Goal: Check status: Check status

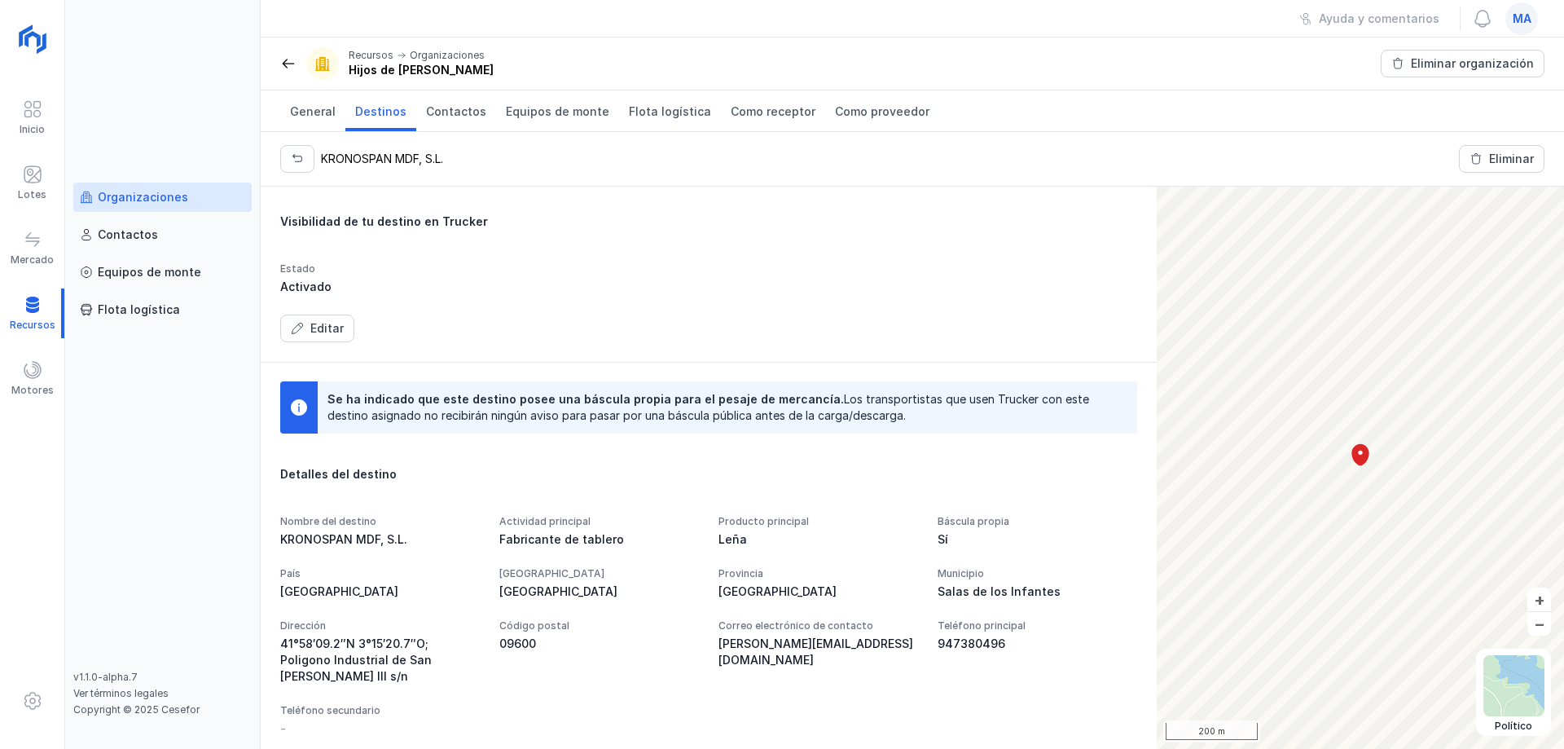
scroll to position [168, 0]
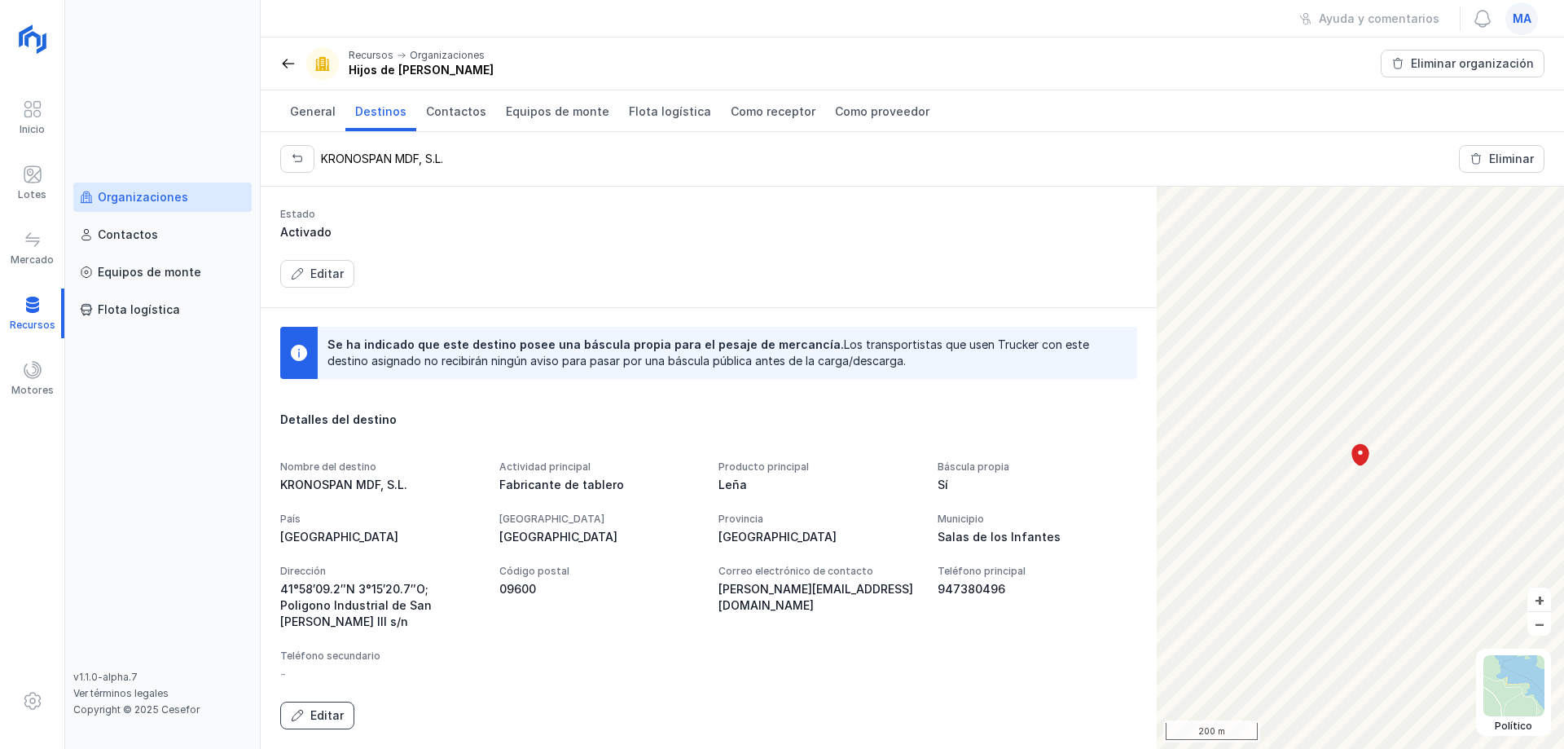
drag, startPoint x: 329, startPoint y: 715, endPoint x: 551, endPoint y: 642, distance: 233.2
click at [329, 714] on div "Editar" at bounding box center [326, 715] width 33 height 16
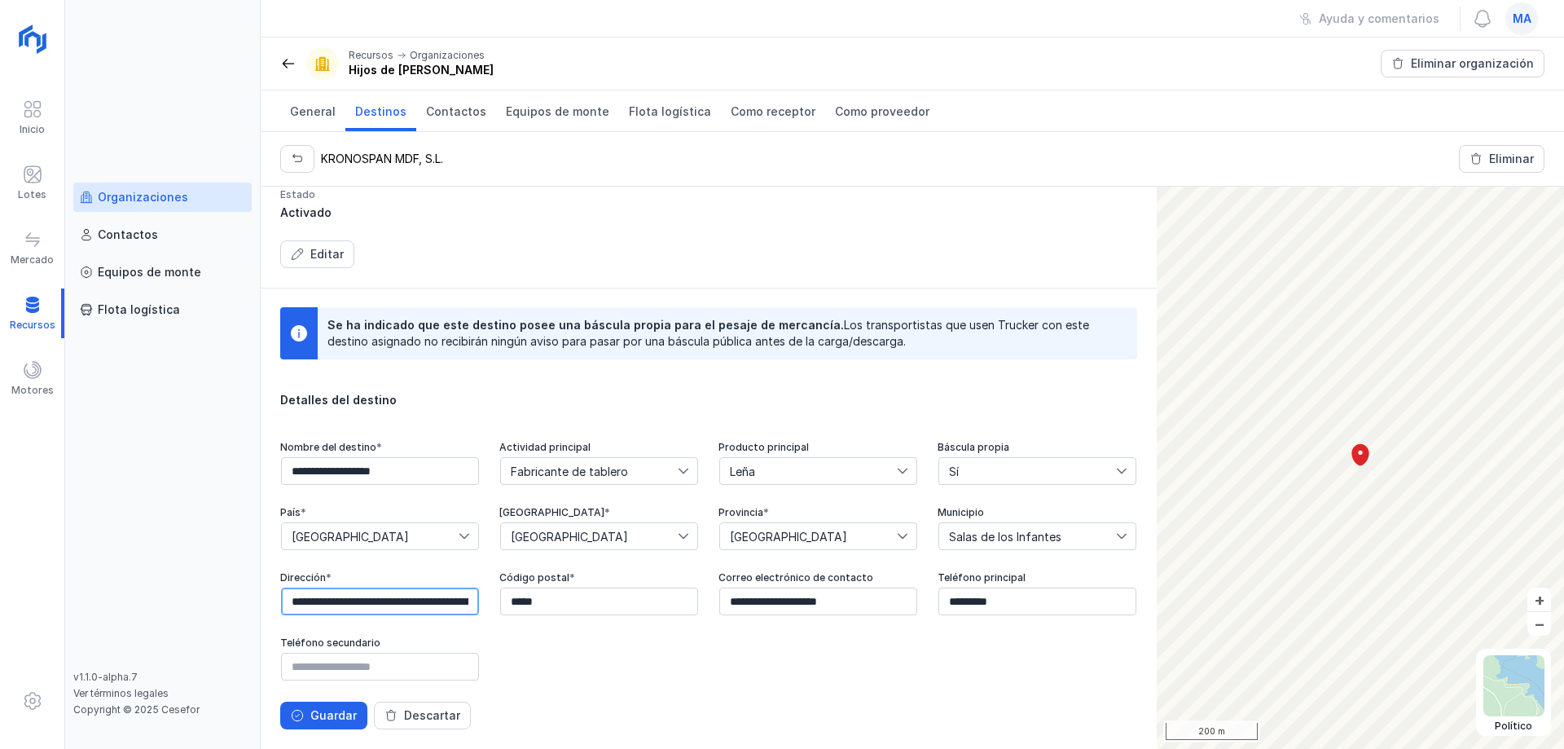
scroll to position [0, 104]
click at [1181, 586] on div "**********" at bounding box center [913, 468] width 1304 height 562
paste input "**********"
type input "**********"
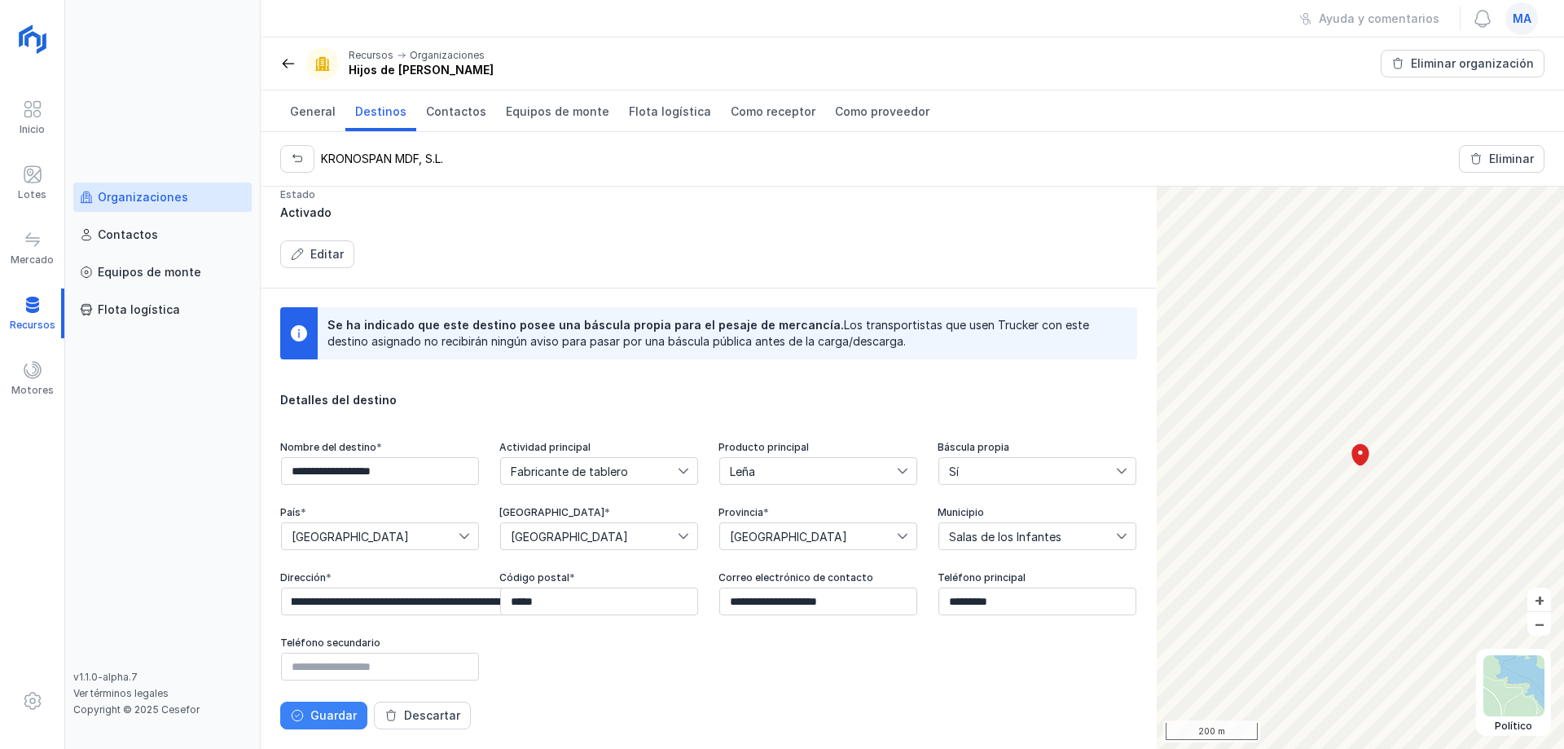
click at [308, 706] on button "Guardar" at bounding box center [323, 716] width 87 height 28
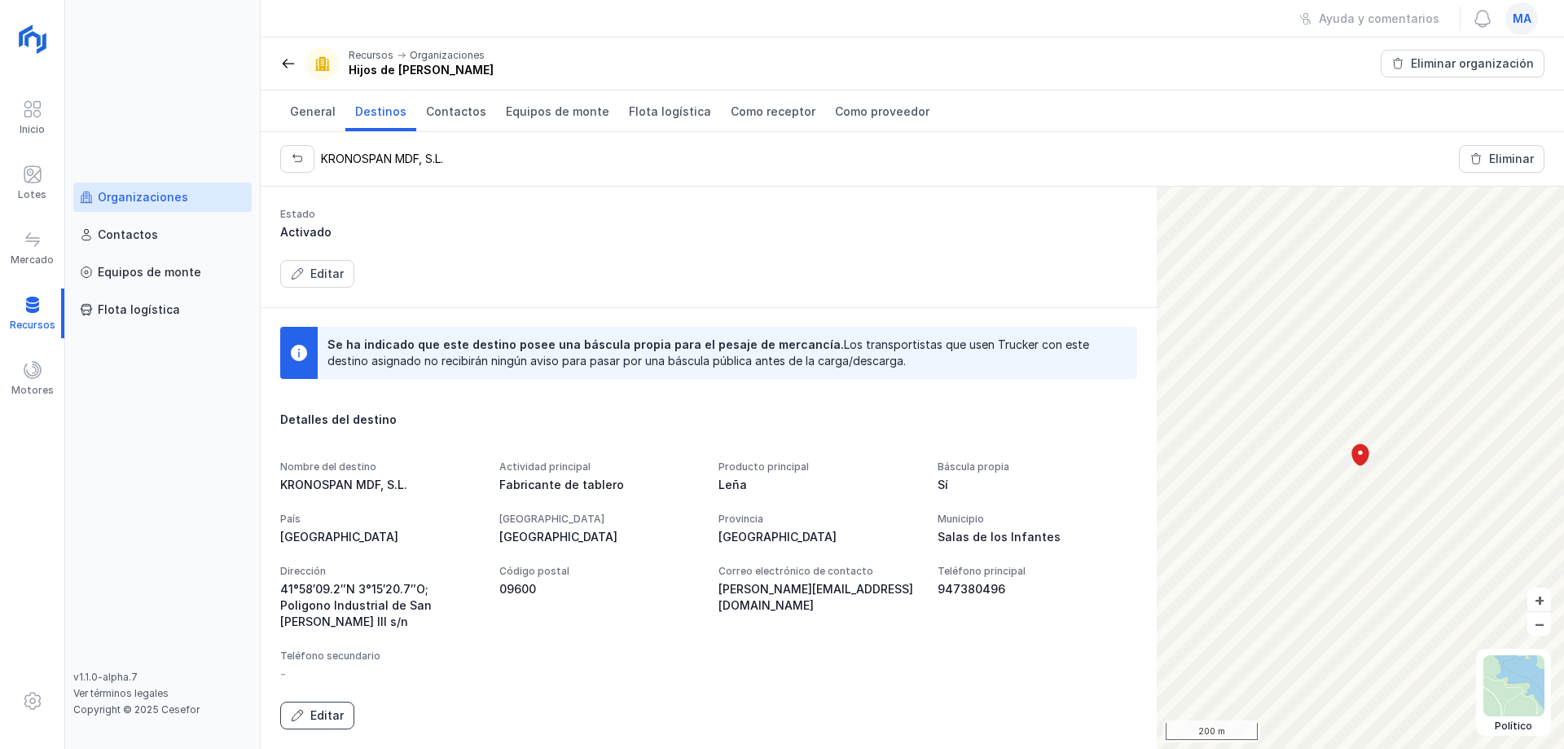
scroll to position [168, 0]
click at [909, 587] on div "Nombre del destino KRONOSPAN MDF, S.L. Actividad principal Fabricante de tabler…" at bounding box center [708, 571] width 857 height 222
click at [843, 552] on div "Nombre del destino KRONOSPAN MDF, S.L. Actividad principal Fabricante de tabler…" at bounding box center [708, 571] width 857 height 222
click at [325, 710] on div "Editar" at bounding box center [326, 715] width 33 height 16
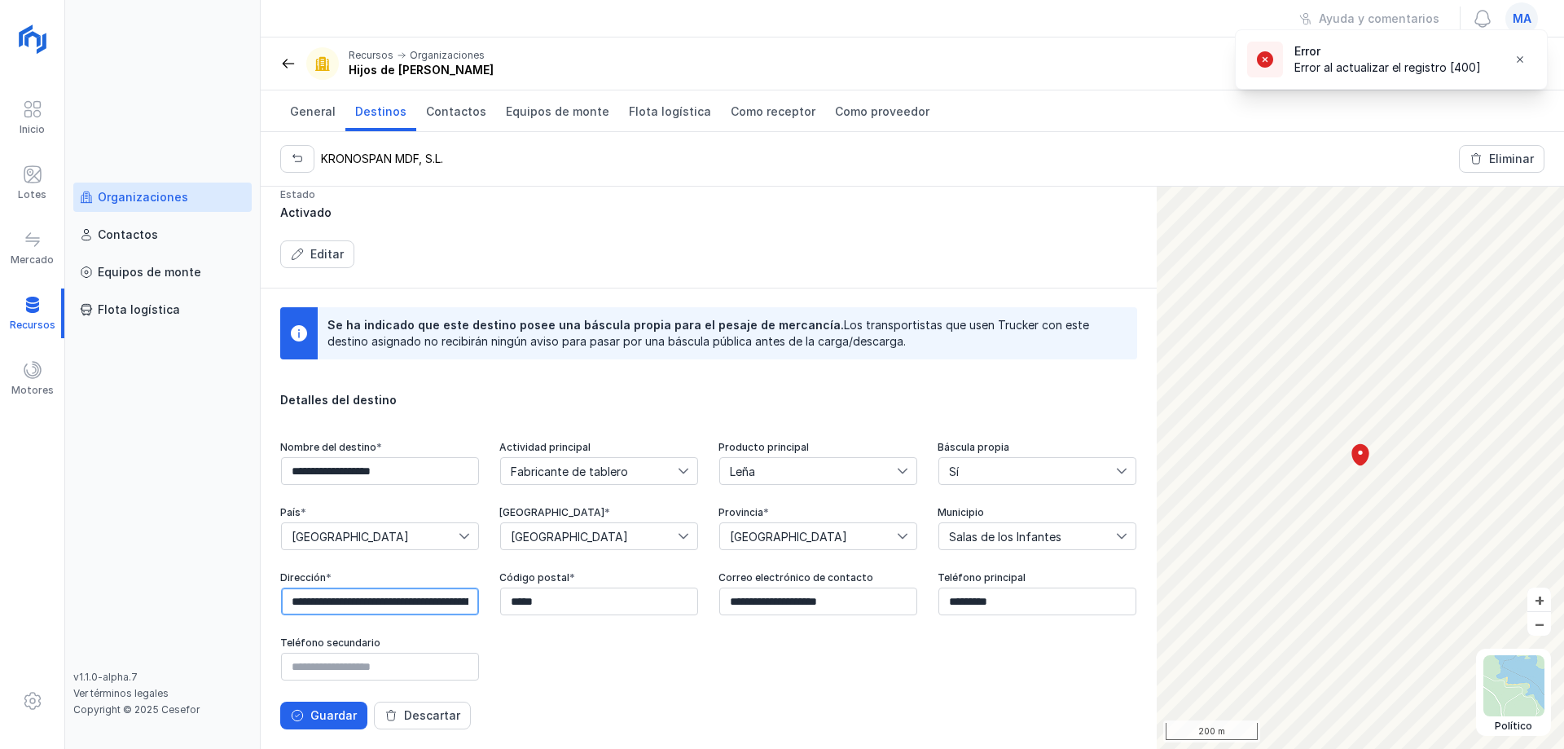
drag, startPoint x: 968, startPoint y: 580, endPoint x: 901, endPoint y: 587, distance: 67.1
click at [479, 587] on input "**********" at bounding box center [380, 601] width 198 height 28
click at [1183, 574] on div "**********" at bounding box center [913, 468] width 1304 height 562
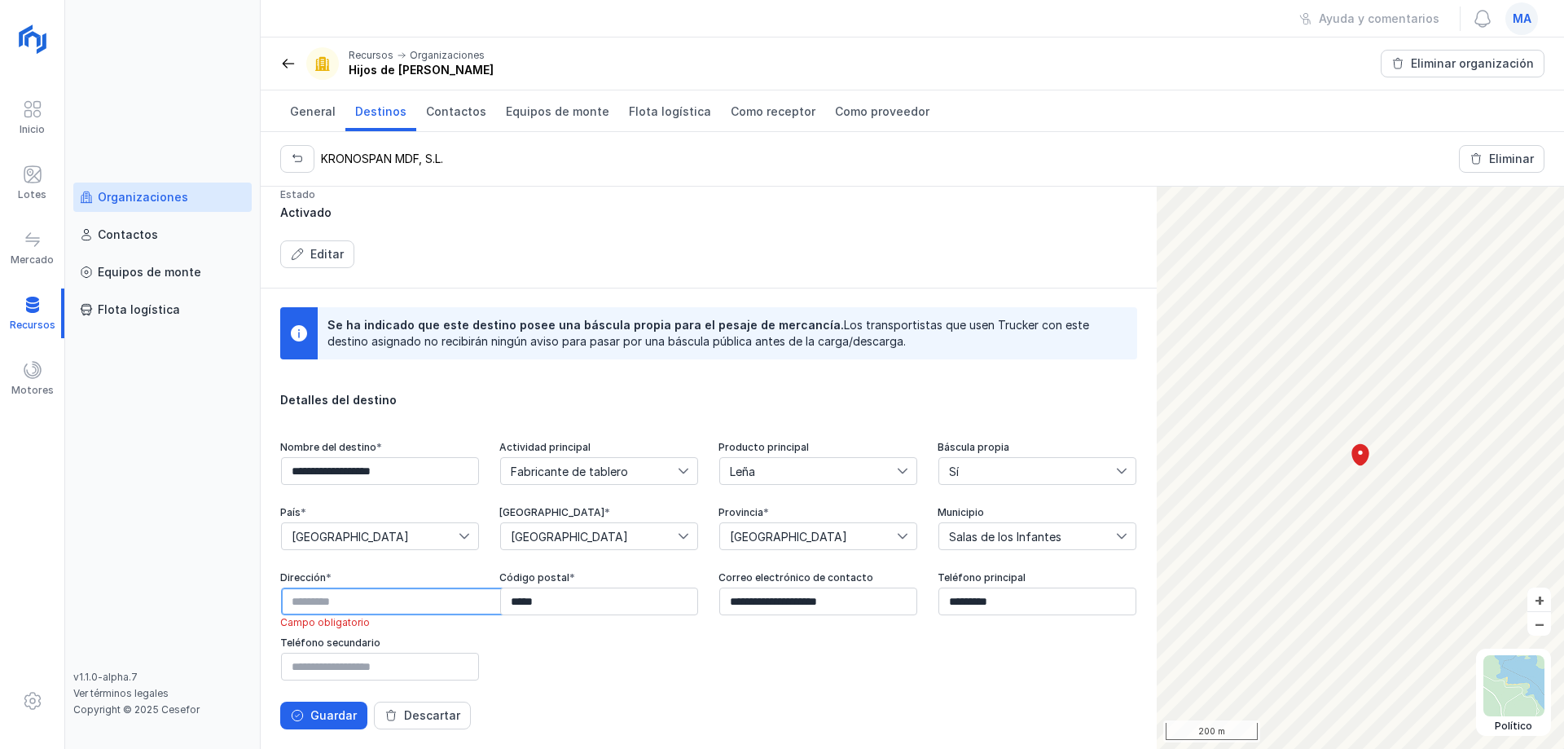
paste input "**********"
type input "**********"
click at [318, 708] on div "Guardar" at bounding box center [333, 715] width 46 height 16
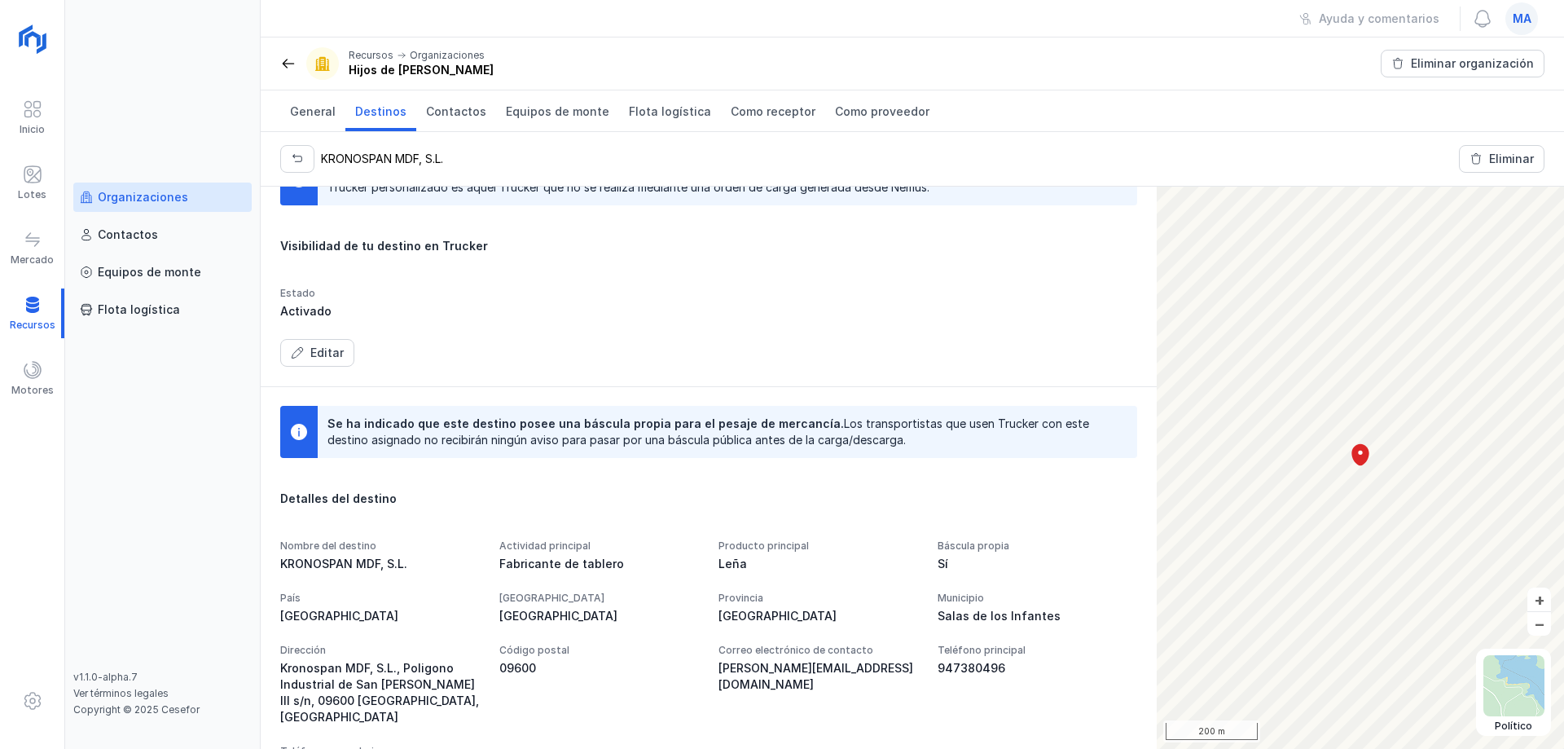
scroll to position [0, 0]
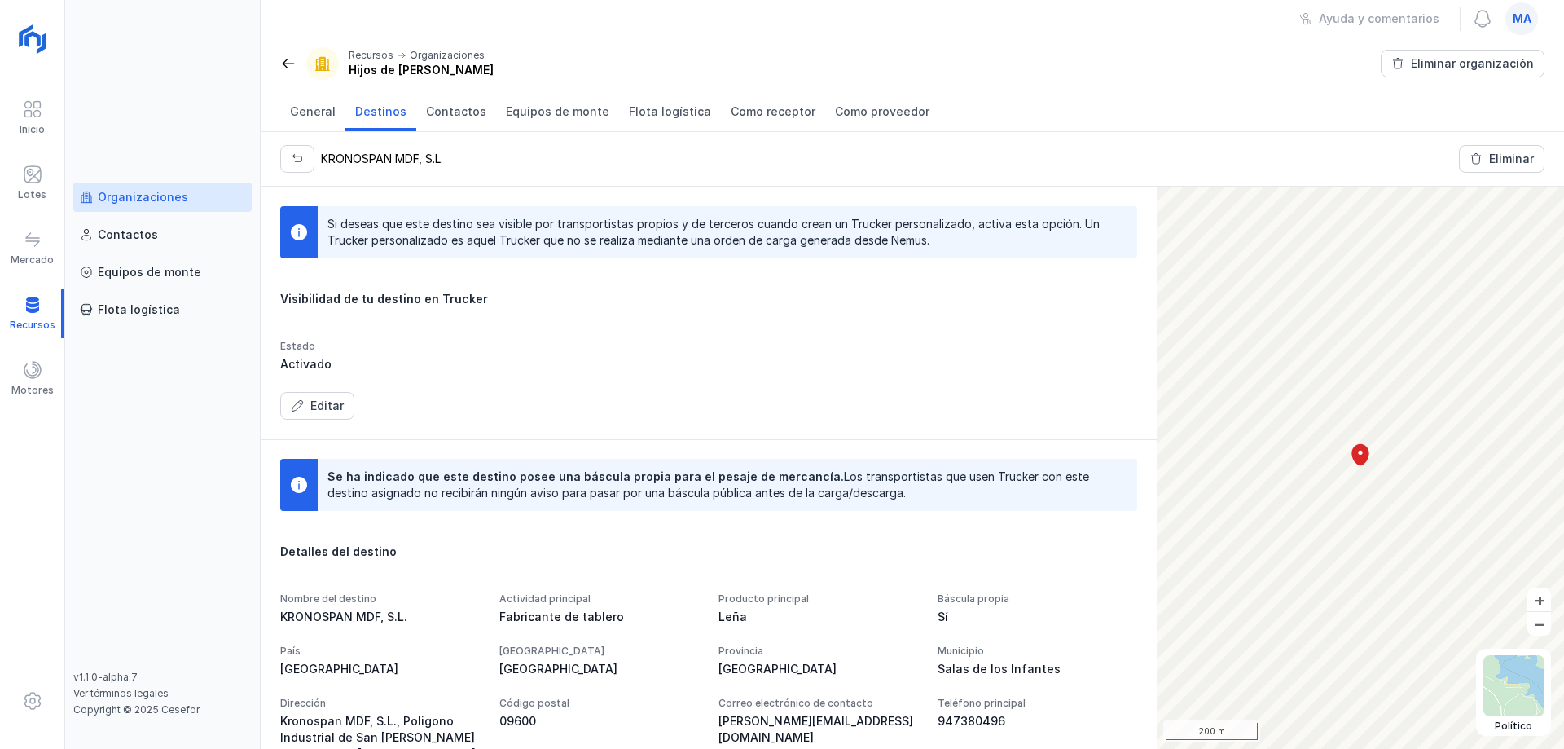
click at [614, 335] on div "Si deseas que este destino sea visible por transportistas propios y de terceros…" at bounding box center [708, 312] width 857 height 213
click at [292, 59] on span at bounding box center [288, 63] width 16 height 16
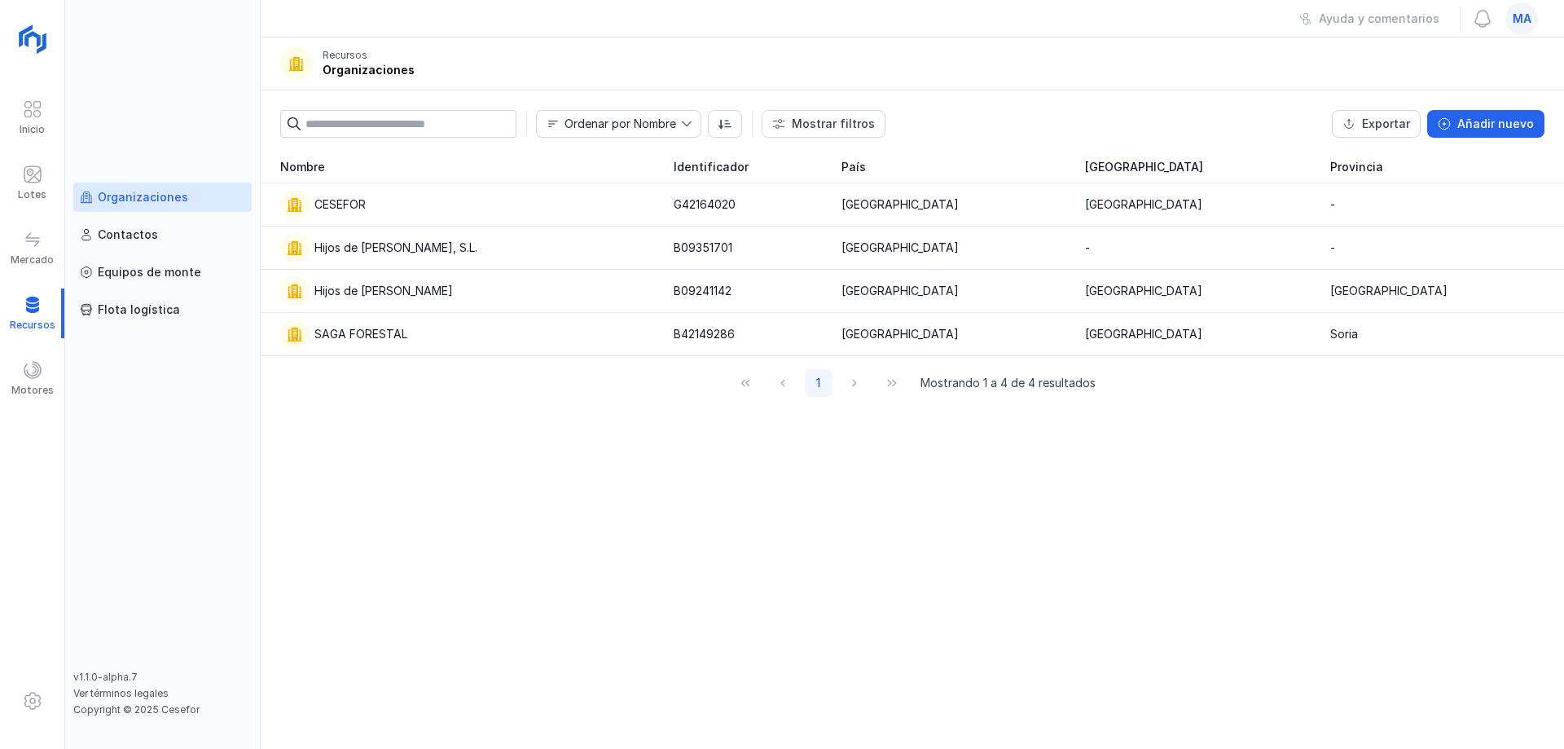
click at [476, 561] on div "Nombre Identificador [GEOGRAPHIC_DATA] CESEFOR G42164020 [GEOGRAPHIC_DATA] [GEO…" at bounding box center [913, 450] width 1304 height 598
click at [411, 297] on div "Hijos de [PERSON_NAME]" at bounding box center [384, 291] width 139 height 16
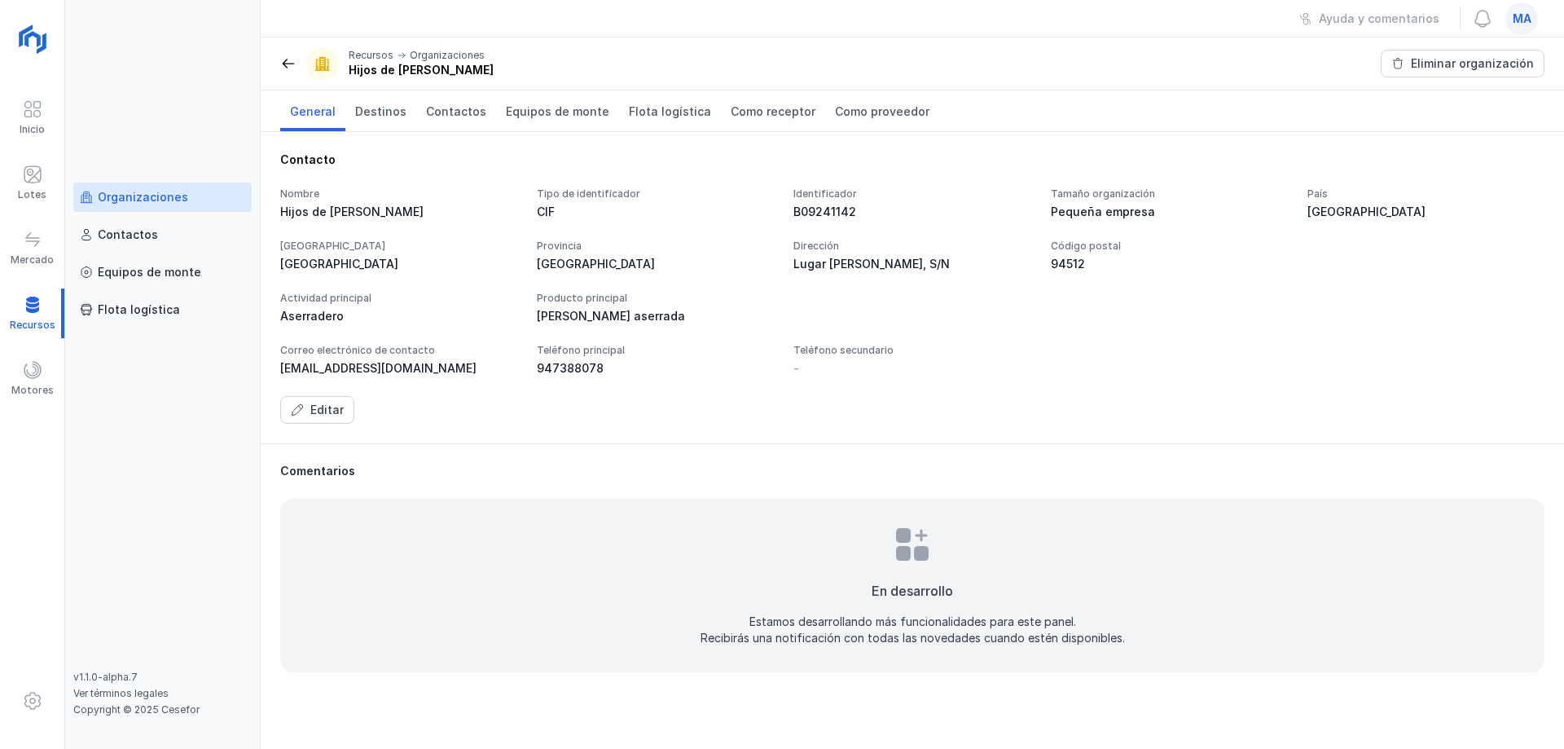
click at [530, 455] on div "Comentarios En desarrollo Estamos desarrollando más funcionalidades para este p…" at bounding box center [913, 567] width 1304 height 249
click at [289, 60] on span at bounding box center [288, 63] width 16 height 16
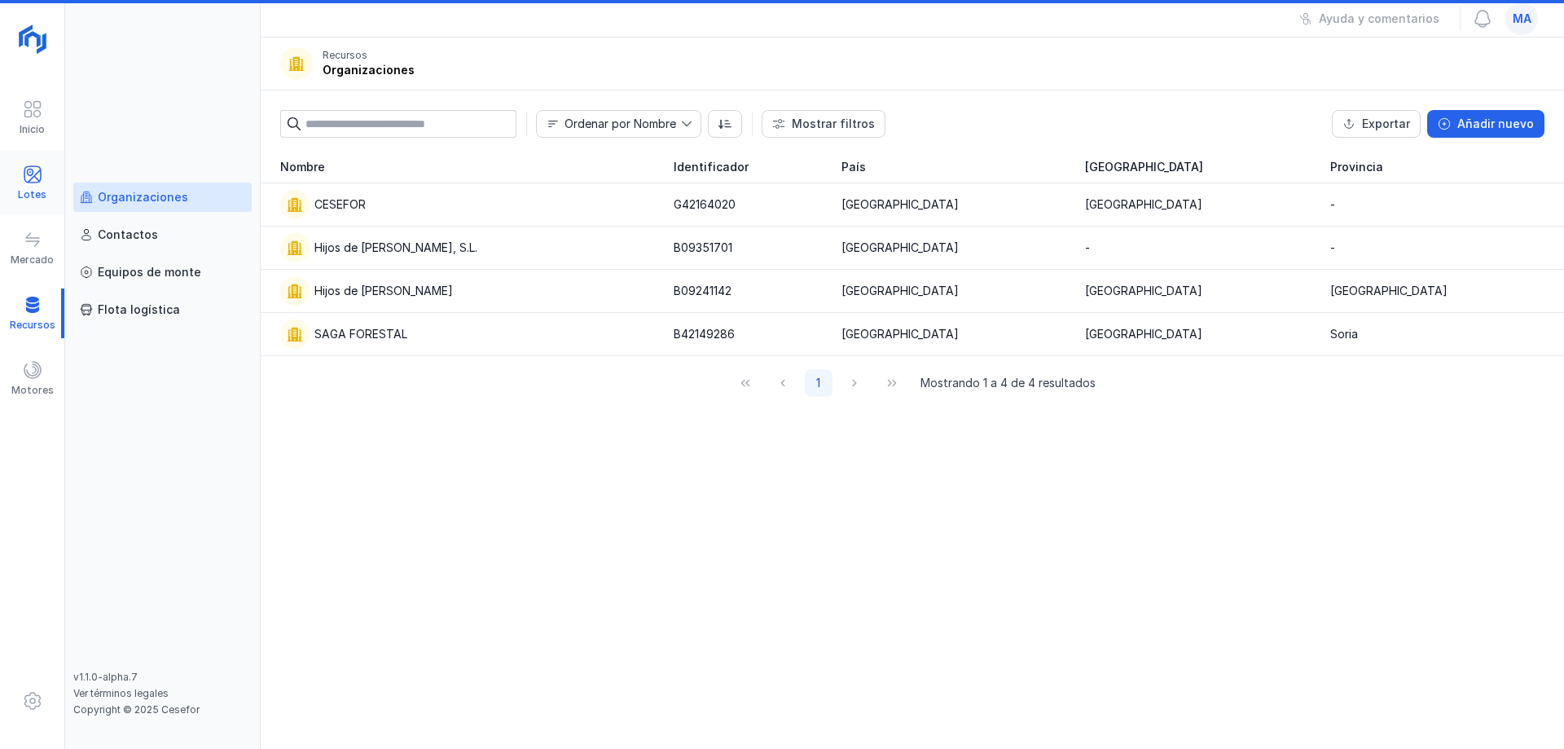
click at [12, 188] on div "Lotes" at bounding box center [32, 183] width 64 height 50
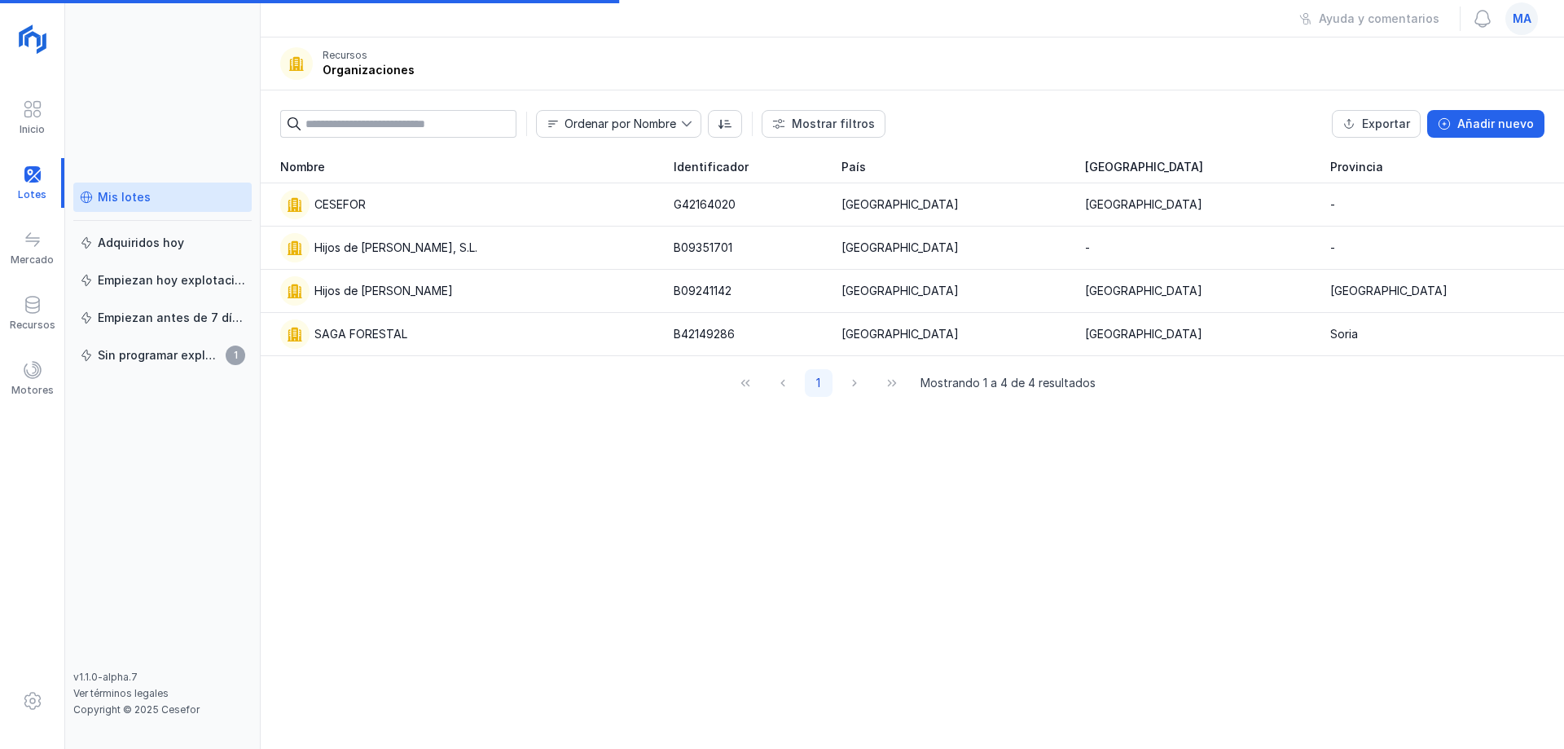
click at [148, 196] on div "Mis lotes" at bounding box center [162, 197] width 165 height 16
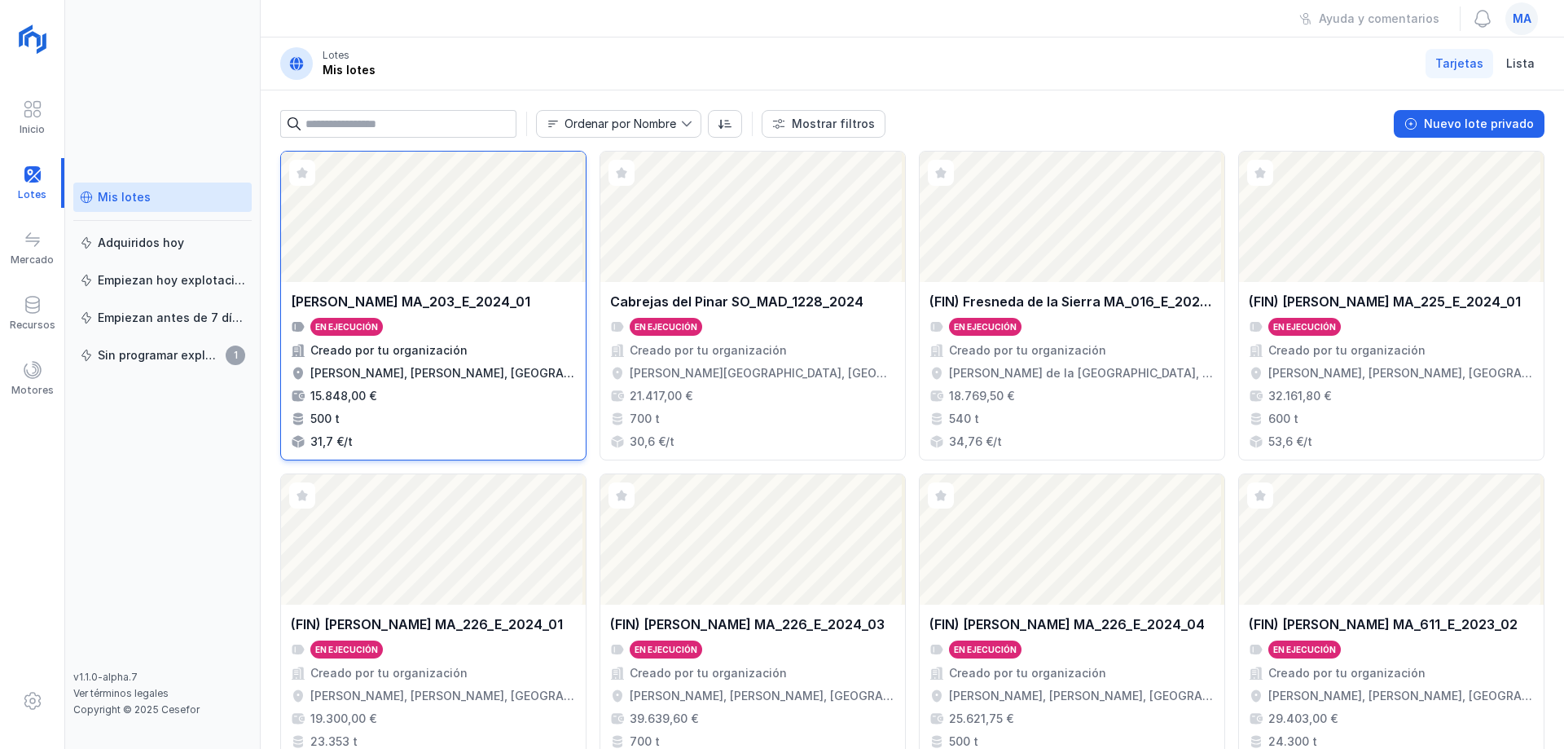
click at [486, 319] on div "En ejecución" at bounding box center [433, 327] width 285 height 18
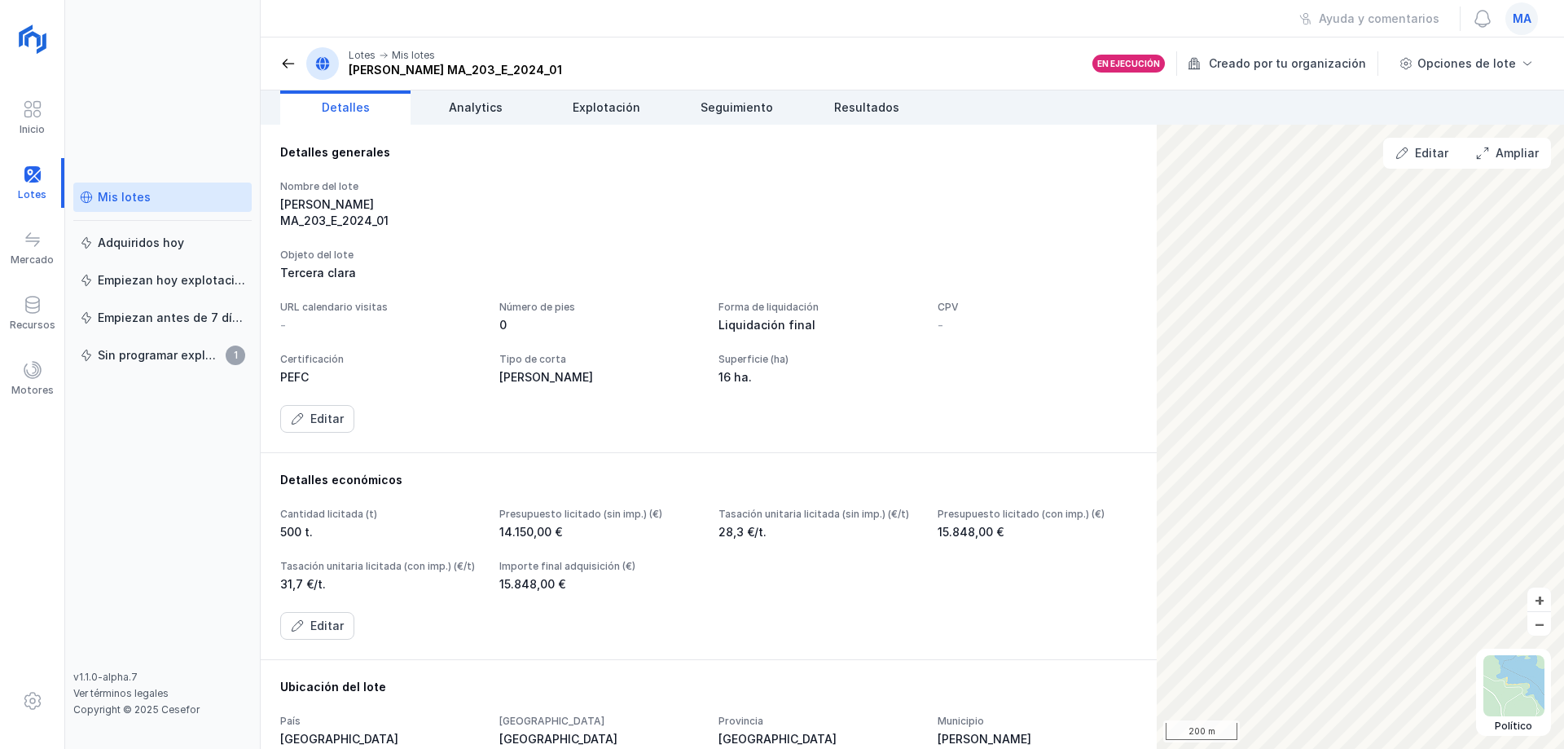
click at [474, 189] on div "Nombre del lote" at bounding box center [380, 186] width 200 height 13
click at [670, 178] on div "Detalles generales Nombre del lote [PERSON_NAME] MA_203_E_2024_01 Objeto del lo…" at bounding box center [708, 288] width 857 height 288
click at [614, 115] on span "Explotación" at bounding box center [607, 107] width 68 height 16
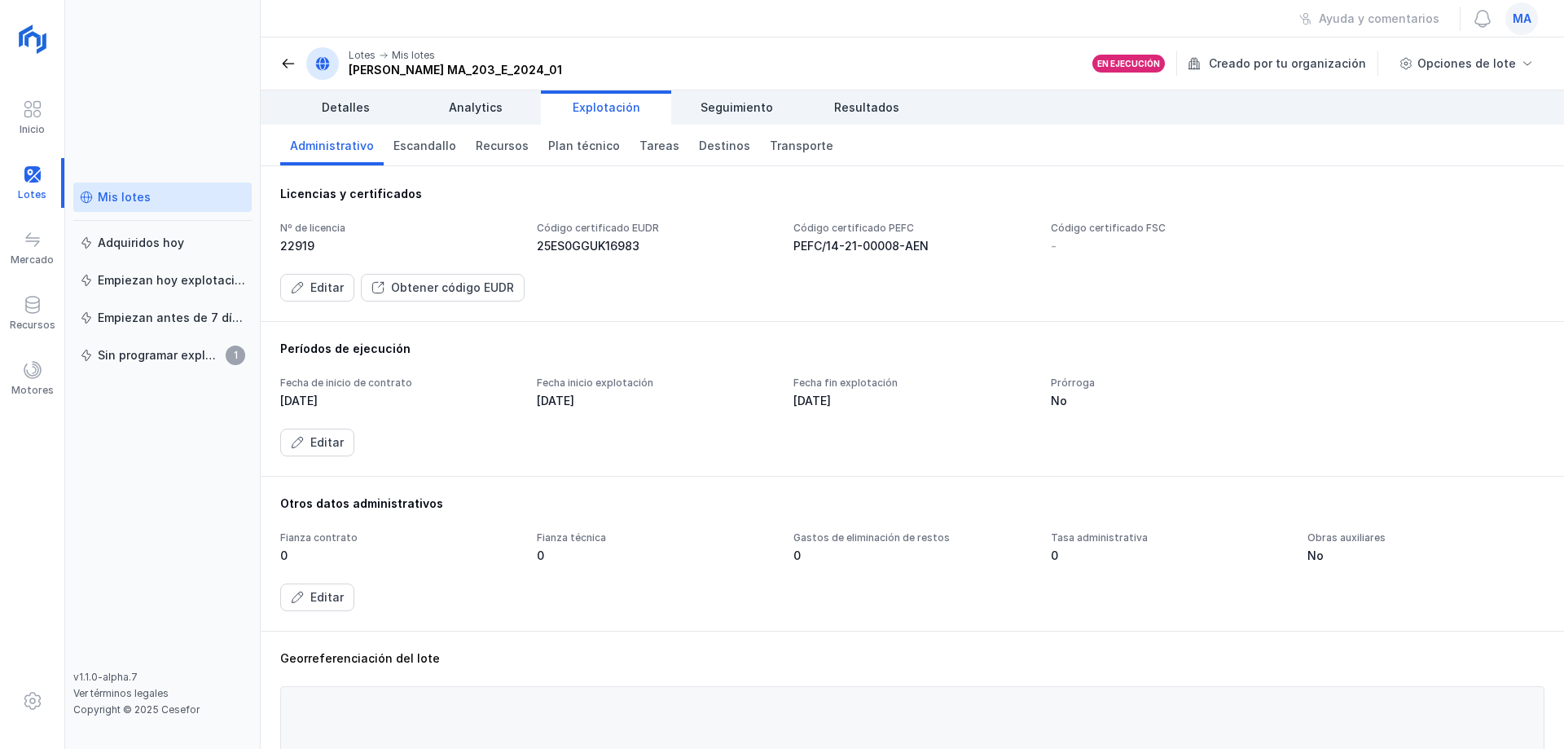
click at [288, 62] on span at bounding box center [288, 63] width 16 height 16
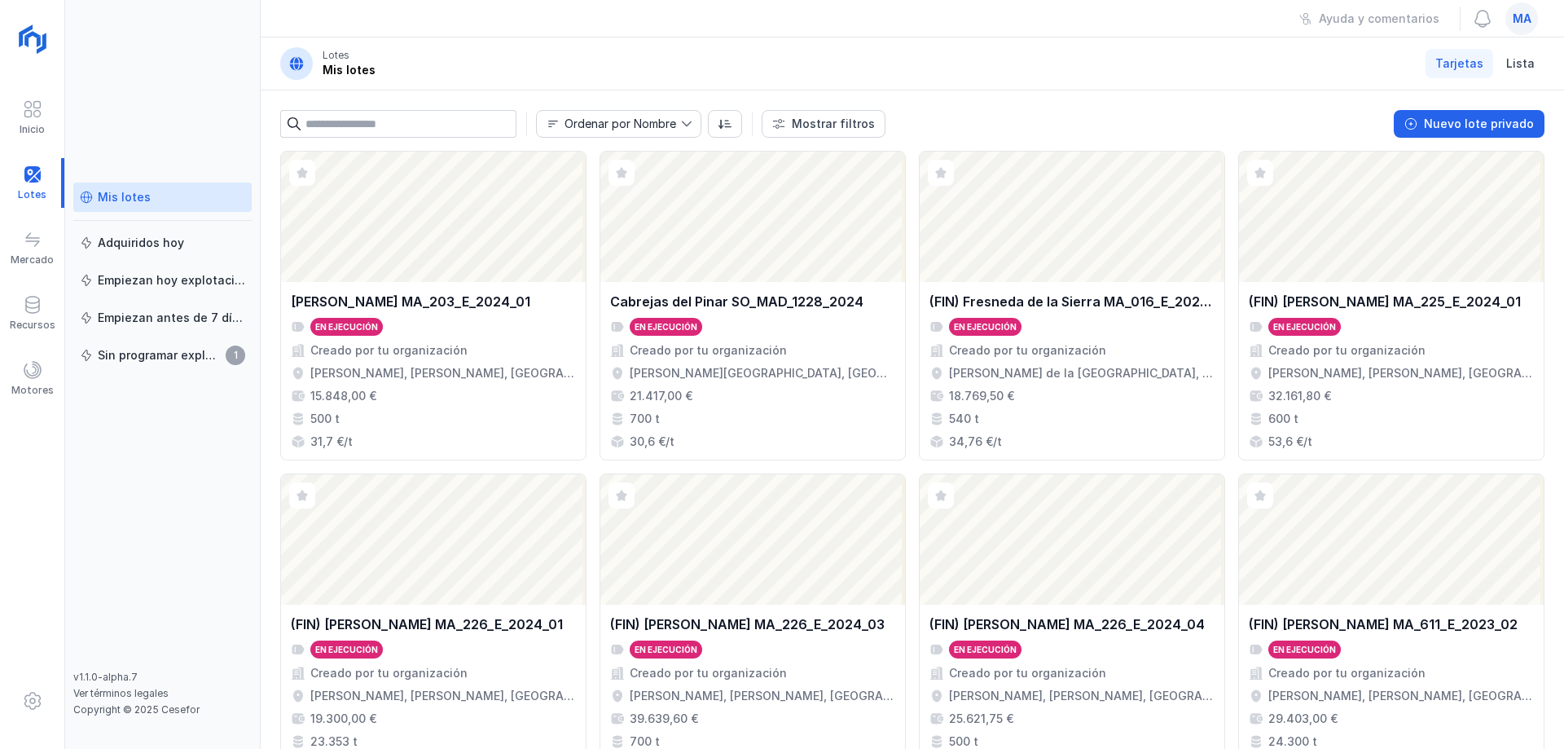
click at [221, 448] on div "Mis lotes Adquiridos [DATE] Empiezan [DATE] explotación Empiezan antes de 7 día…" at bounding box center [162, 427] width 178 height 488
click at [134, 90] on div "Mis lotes Adquiridos [DATE] Empiezan [DATE] explotación Empiezan antes de 7 día…" at bounding box center [163, 374] width 196 height 749
click at [178, 636] on div "Mis lotes Adquiridos [DATE] Empiezan [DATE] explotación Empiezan antes de 7 día…" at bounding box center [162, 427] width 178 height 488
click at [480, 17] on div "Ayuda y comentarios ma" at bounding box center [913, 18] width 1304 height 37
click at [750, 29] on div "Ayuda y comentarios ma" at bounding box center [913, 18] width 1304 height 37
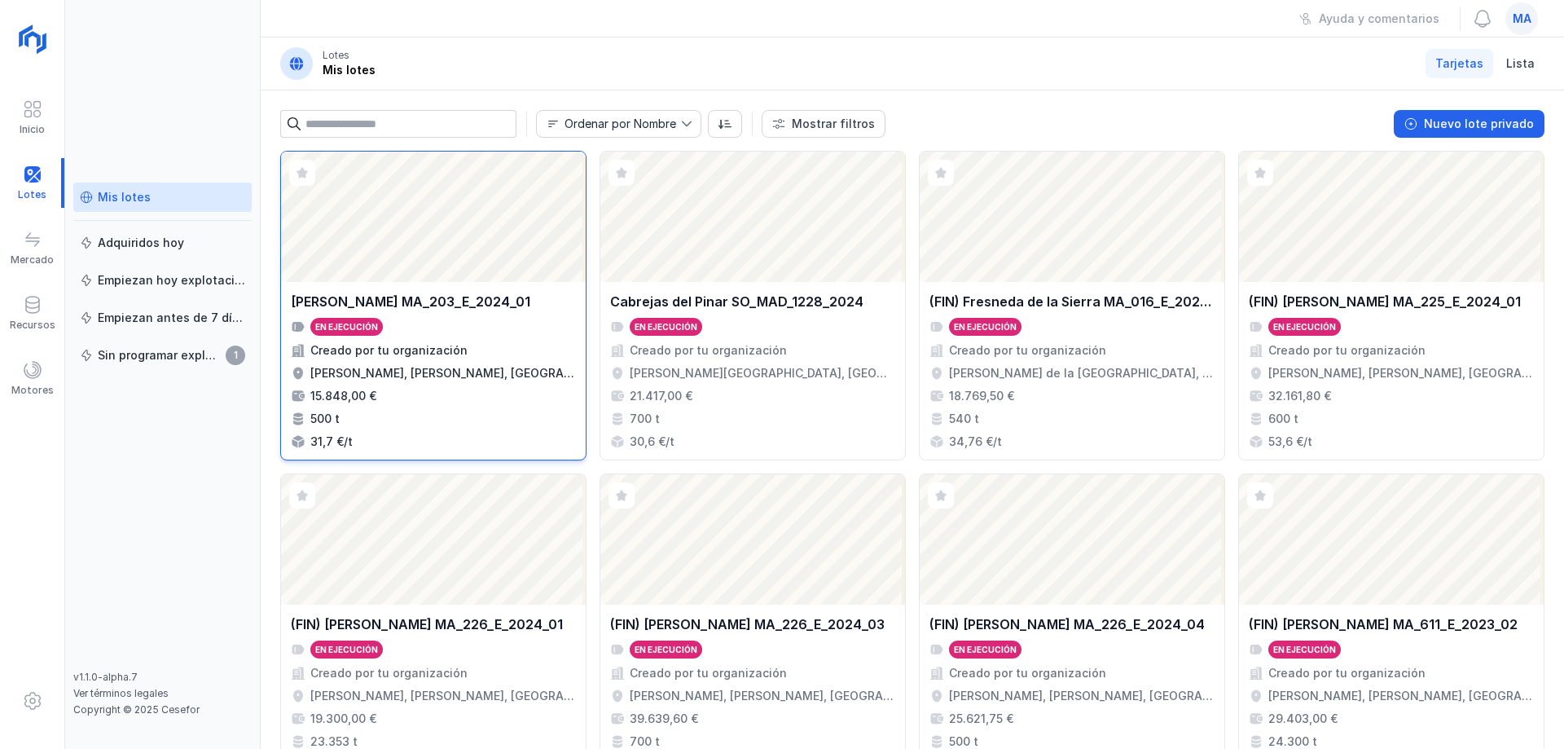
click at [433, 304] on div "[PERSON_NAME] MA_203_E_2024_01" at bounding box center [411, 302] width 240 height 20
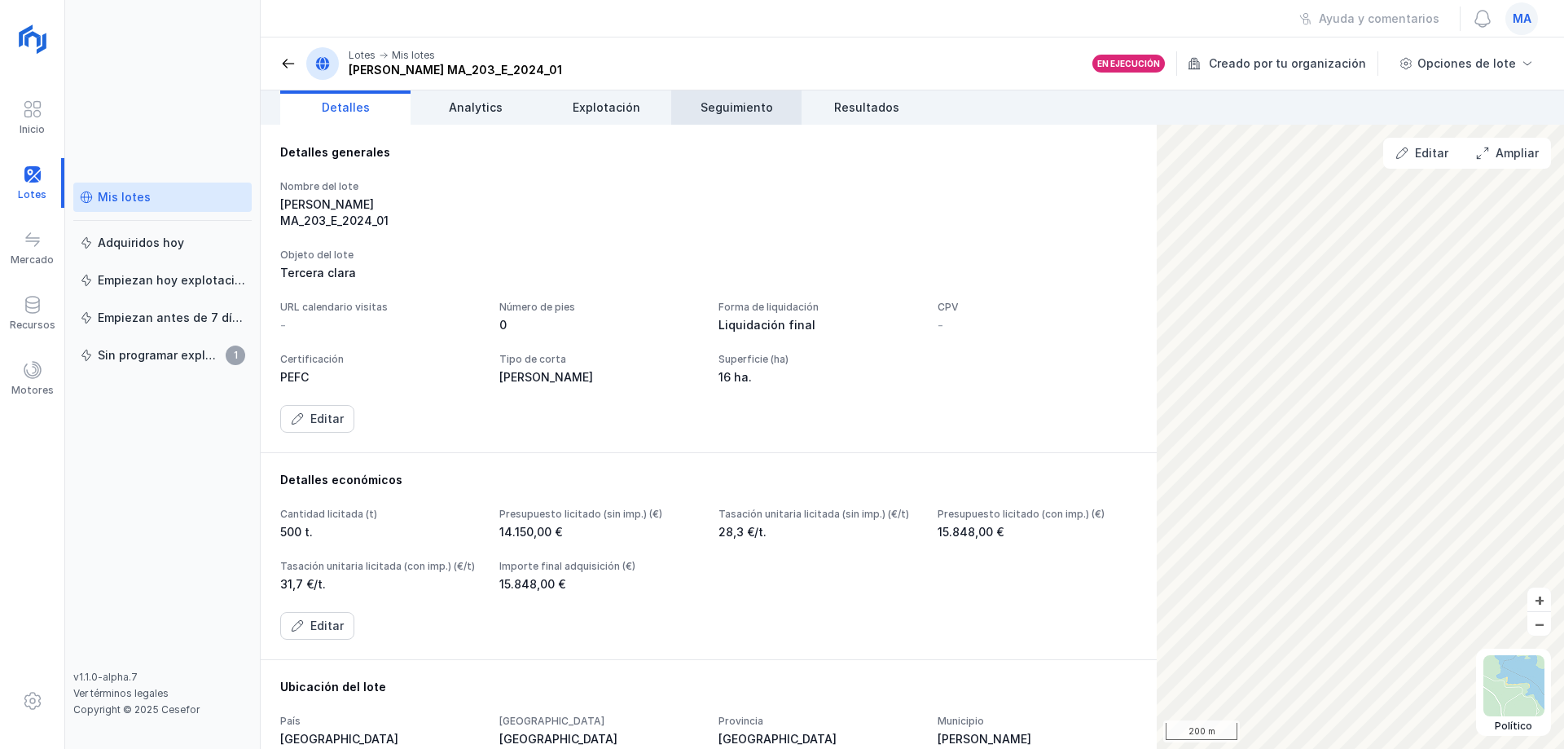
click at [731, 107] on span "Seguimiento" at bounding box center [737, 107] width 73 height 16
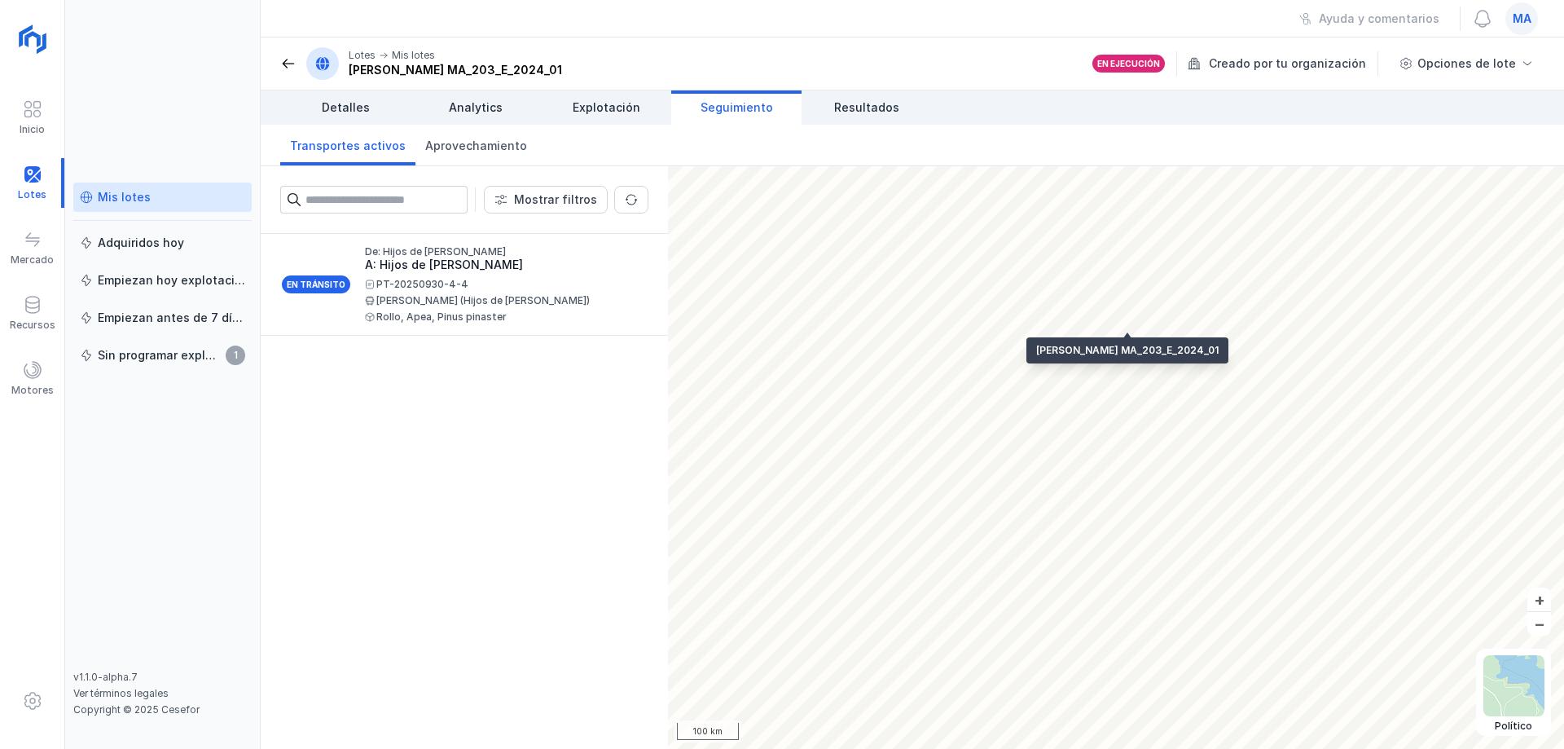
click at [445, 419] on div "En tránsito De: Hijos de [PERSON_NAME]: Hijos de [PERSON_NAME] PT-20250930-4-4 …" at bounding box center [464, 491] width 407 height 515
click at [348, 116] on link "Detalles" at bounding box center [345, 107] width 130 height 34
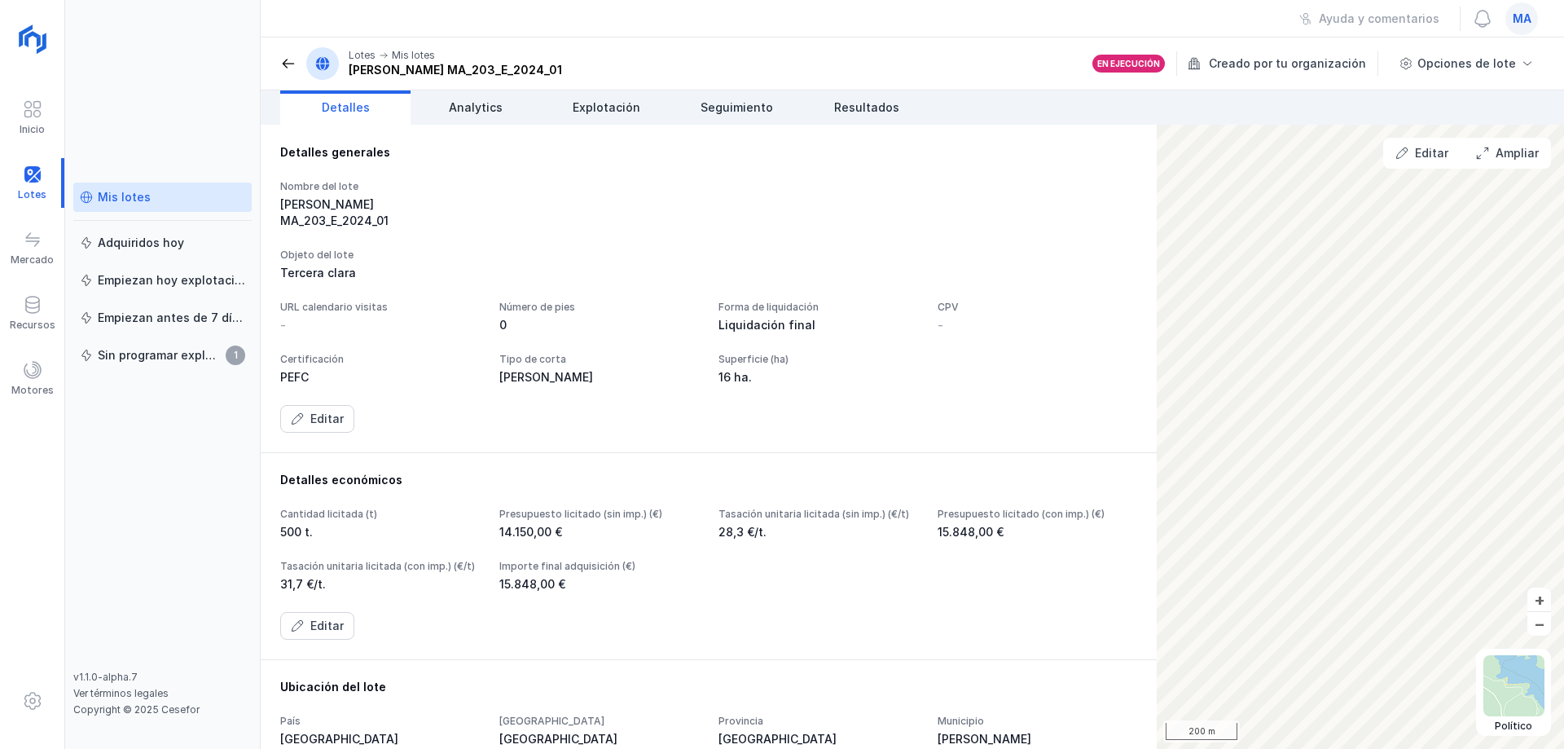
click at [279, 64] on header "Lotes Mis lotes [PERSON_NAME] MA_203_E_2024_01 En ejecución Creado por tu organ…" at bounding box center [913, 63] width 1304 height 53
click at [282, 64] on span at bounding box center [288, 63] width 16 height 16
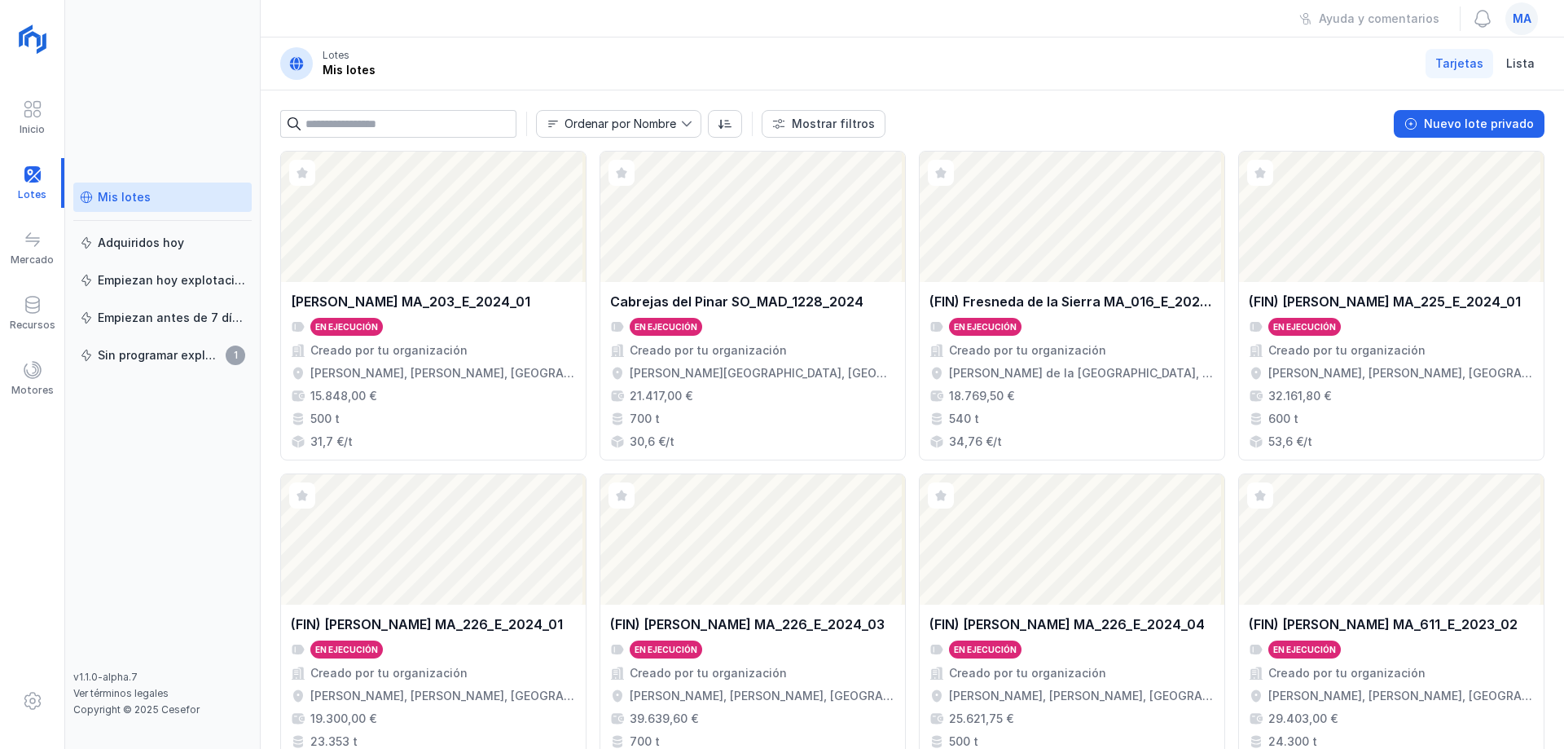
click at [536, 59] on header "Lotes Mis lotes Tarjetas Lista" at bounding box center [913, 63] width 1304 height 53
click at [951, 42] on header "Lotes Mis lotes Tarjetas Lista" at bounding box center [913, 63] width 1304 height 53
click at [543, 33] on div "Ayuda y comentarios ma" at bounding box center [913, 18] width 1304 height 37
click at [1063, 75] on header "Lotes Mis lotes Tarjetas Lista" at bounding box center [913, 63] width 1304 height 53
click at [513, 35] on div "Ayuda y comentarios ma" at bounding box center [913, 18] width 1304 height 37
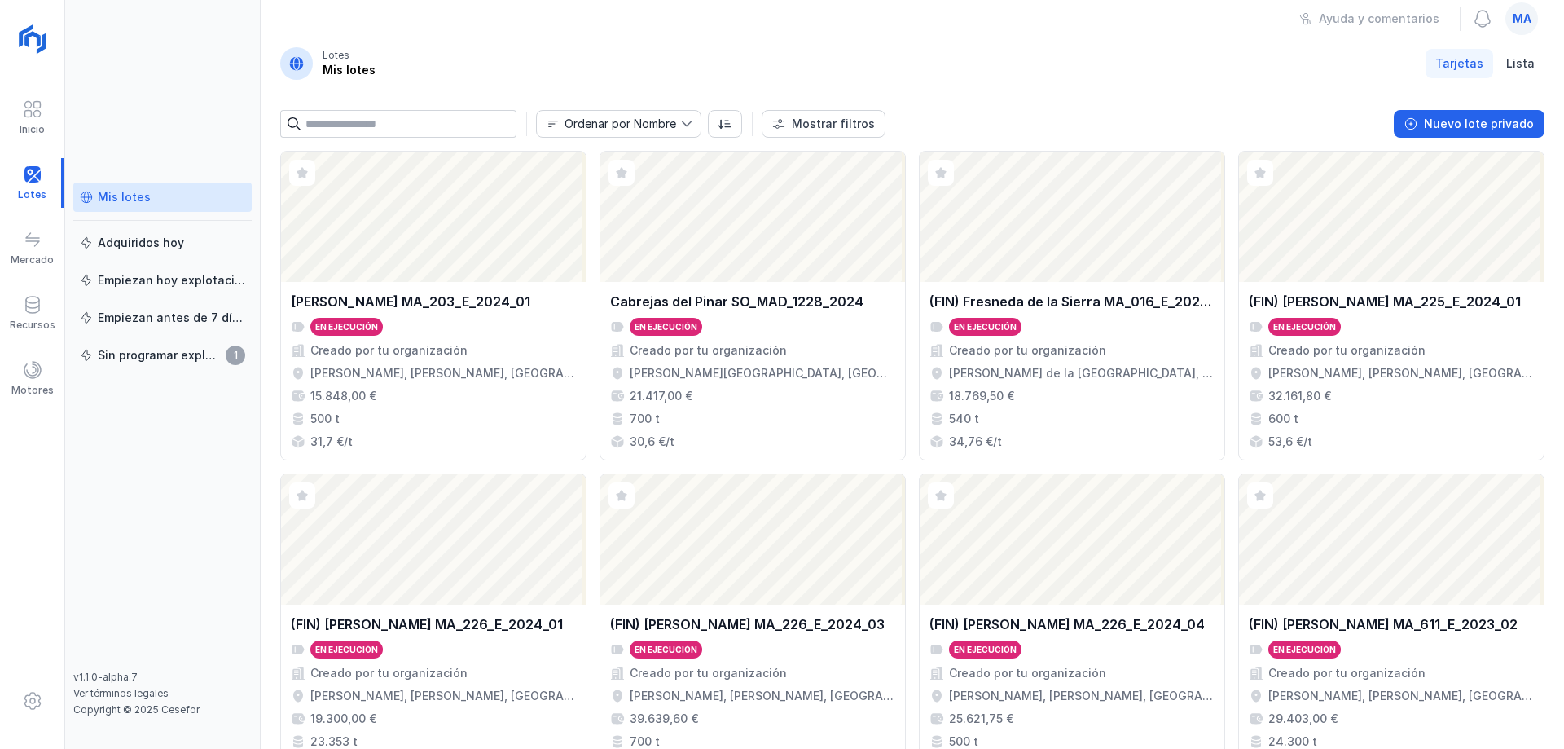
click at [215, 84] on div "Mis lotes Adquiridos [DATE] Empiezan [DATE] explotación Empiezan antes de 7 día…" at bounding box center [163, 374] width 196 height 749
click at [219, 658] on div "Mis lotes Adquiridos [DATE] Empiezan [DATE] explotación Empiezan antes de 7 día…" at bounding box center [162, 427] width 178 height 488
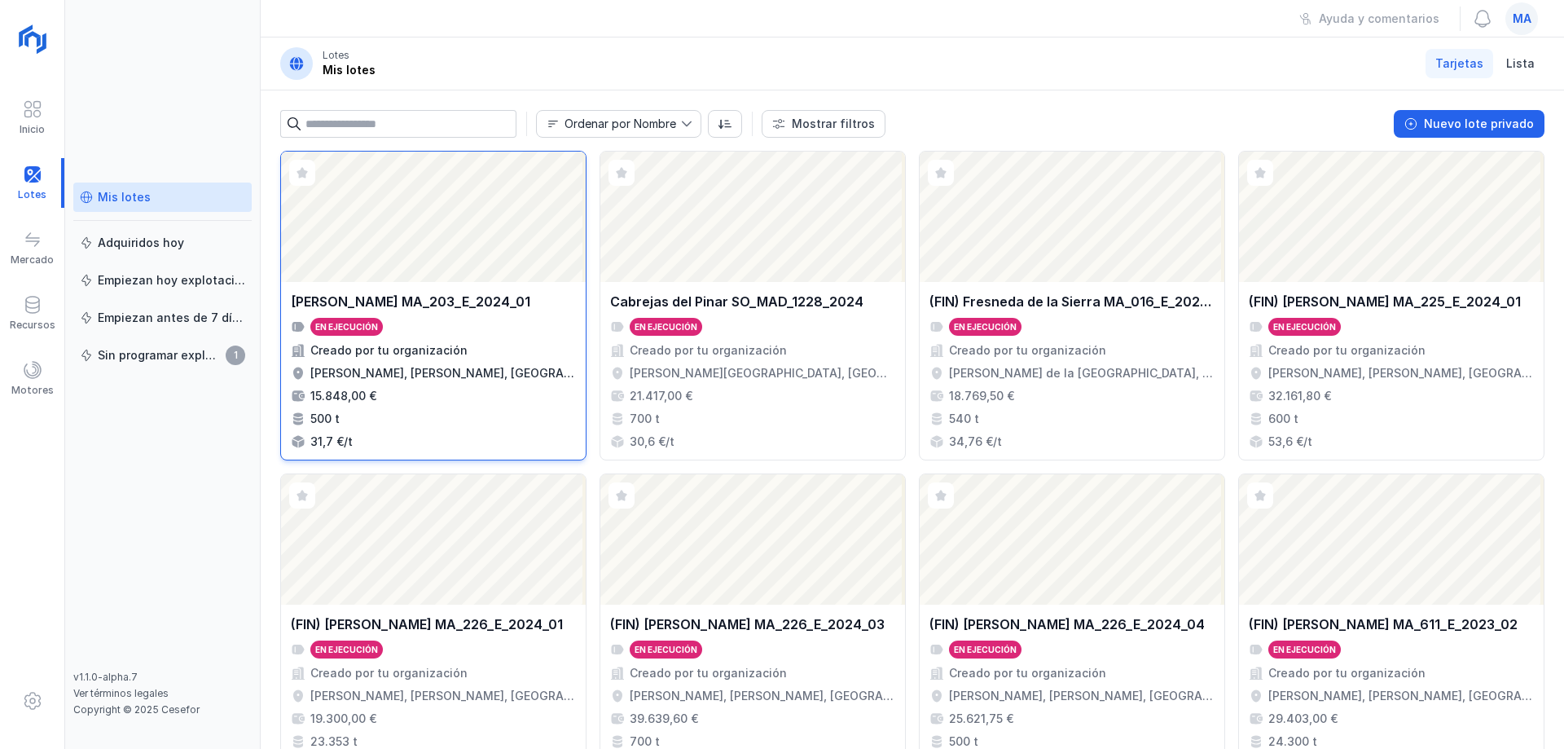
click at [451, 289] on div "[PERSON_NAME] MA_203_E_2024_01 En ejecución Creado por tu organización [PERSON_…" at bounding box center [433, 371] width 305 height 178
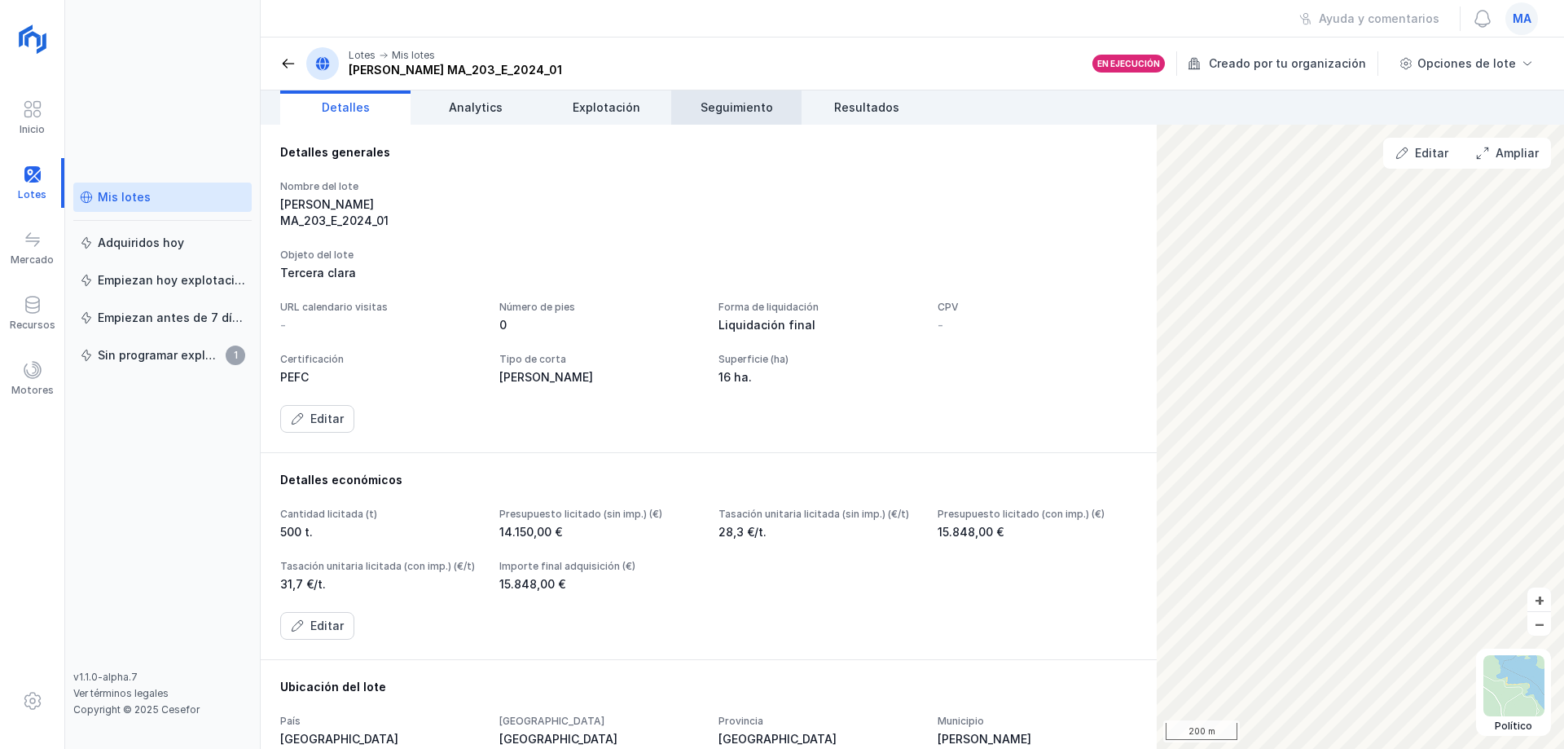
click at [719, 105] on span "Seguimiento" at bounding box center [737, 107] width 73 height 16
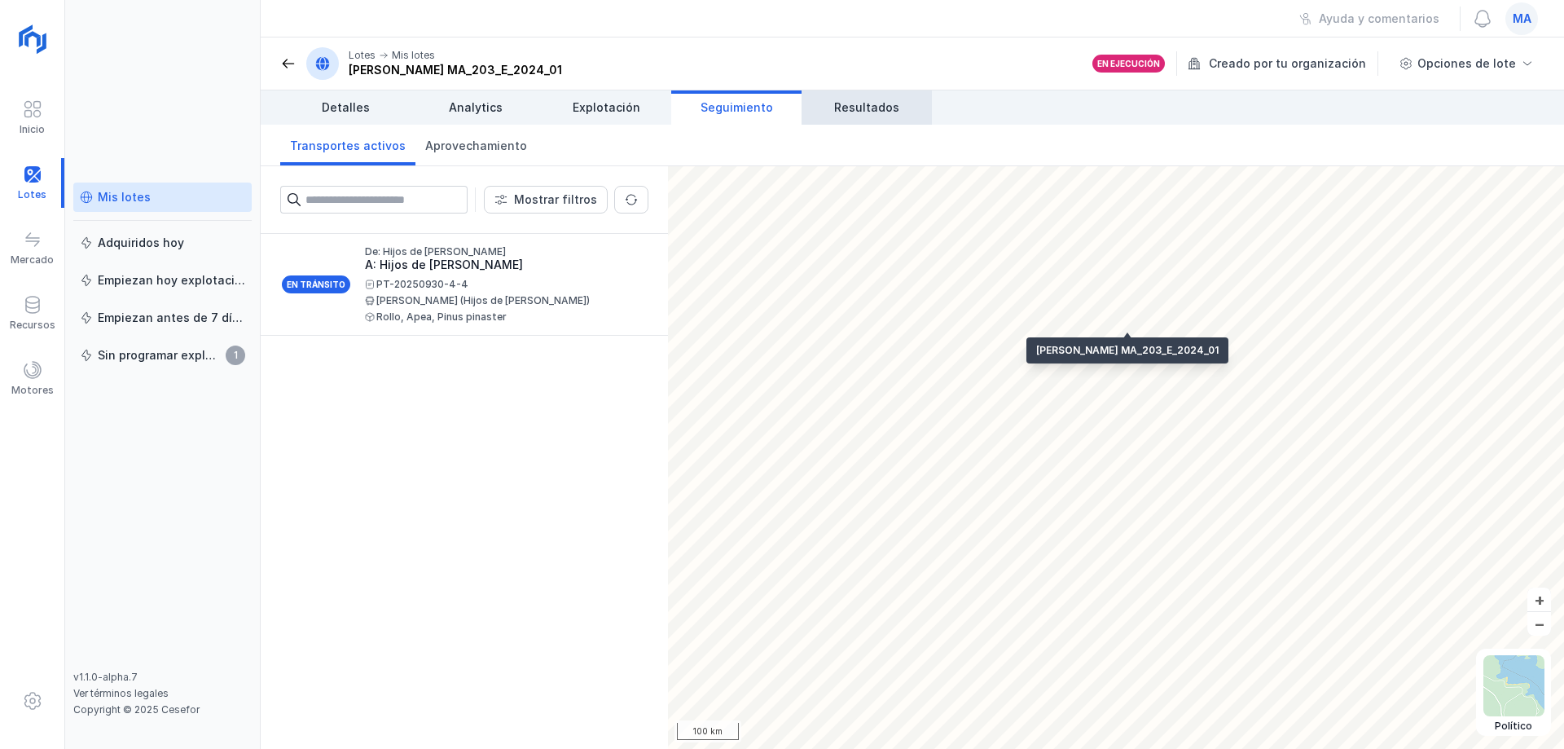
click at [869, 111] on span "Resultados" at bounding box center [866, 107] width 65 height 16
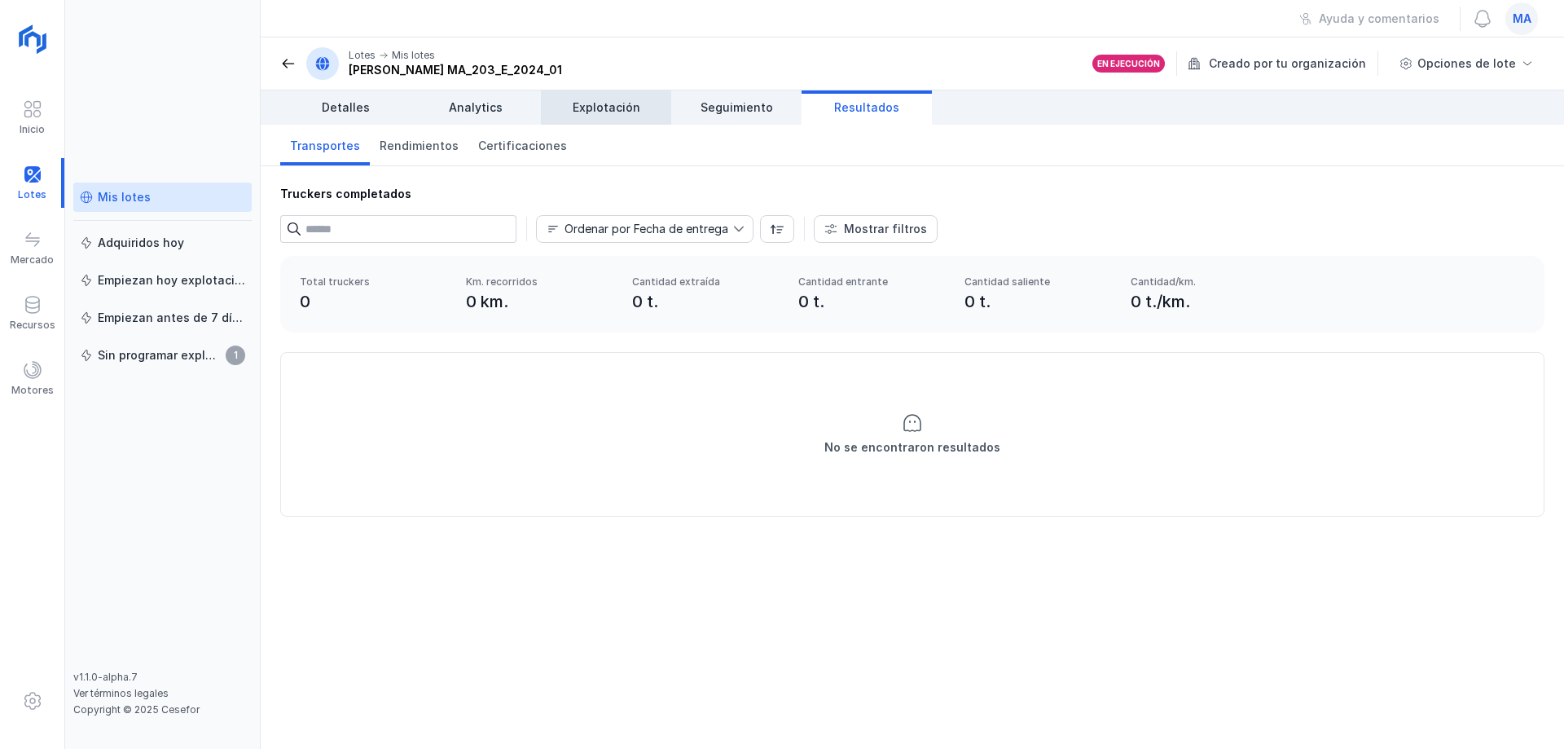
click at [646, 114] on link "Explotación" at bounding box center [606, 107] width 130 height 34
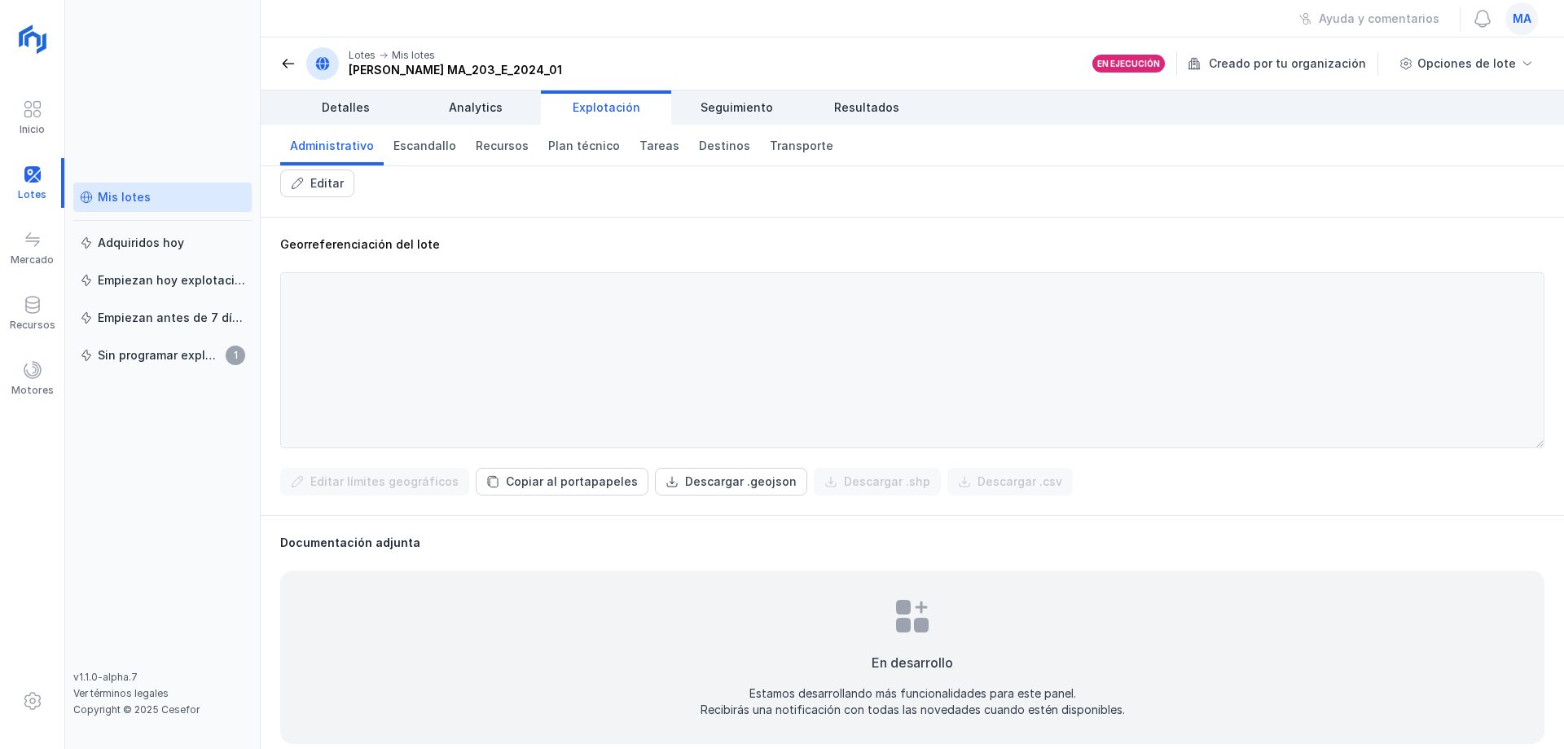
scroll to position [429, 0]
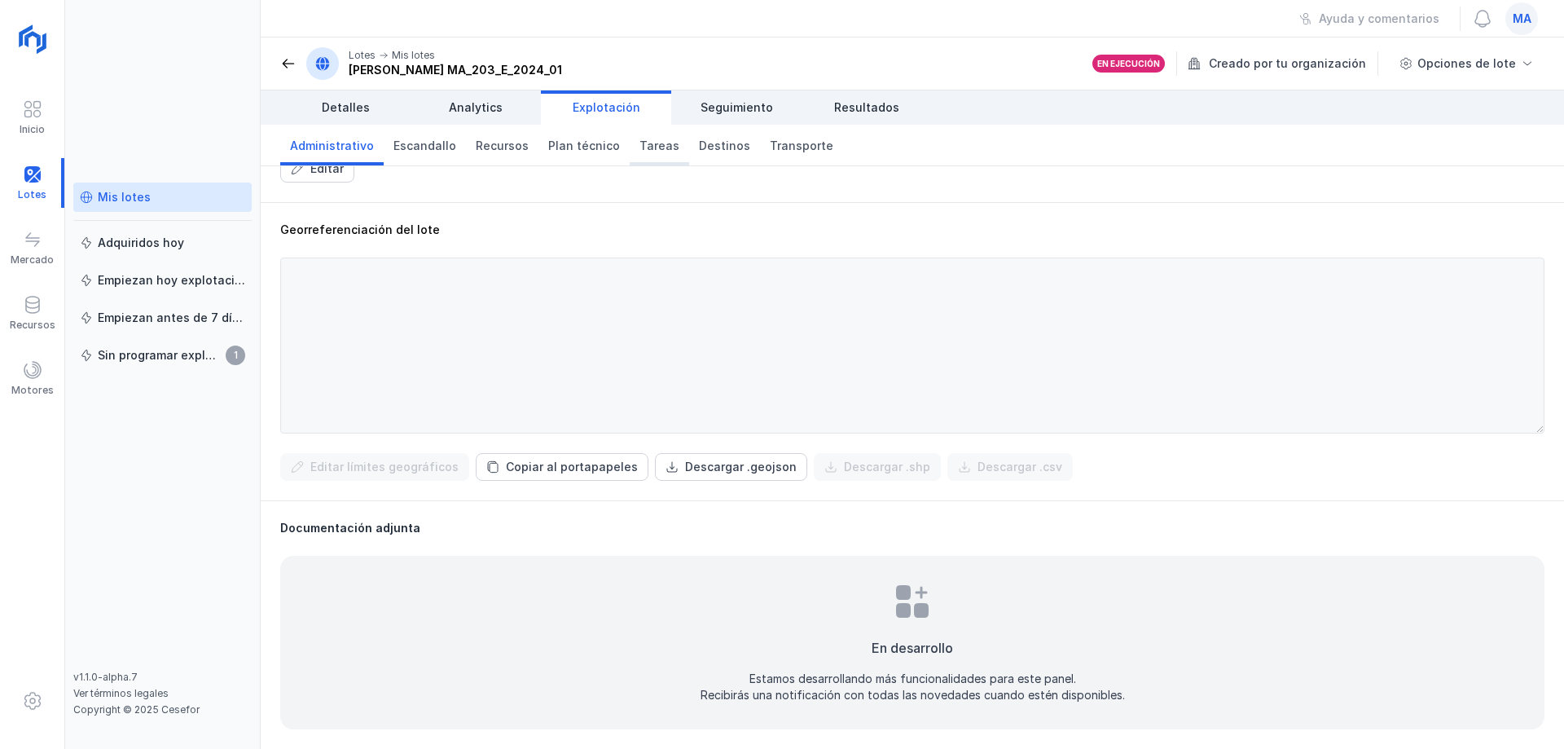
click at [645, 145] on span "Tareas" at bounding box center [660, 146] width 40 height 16
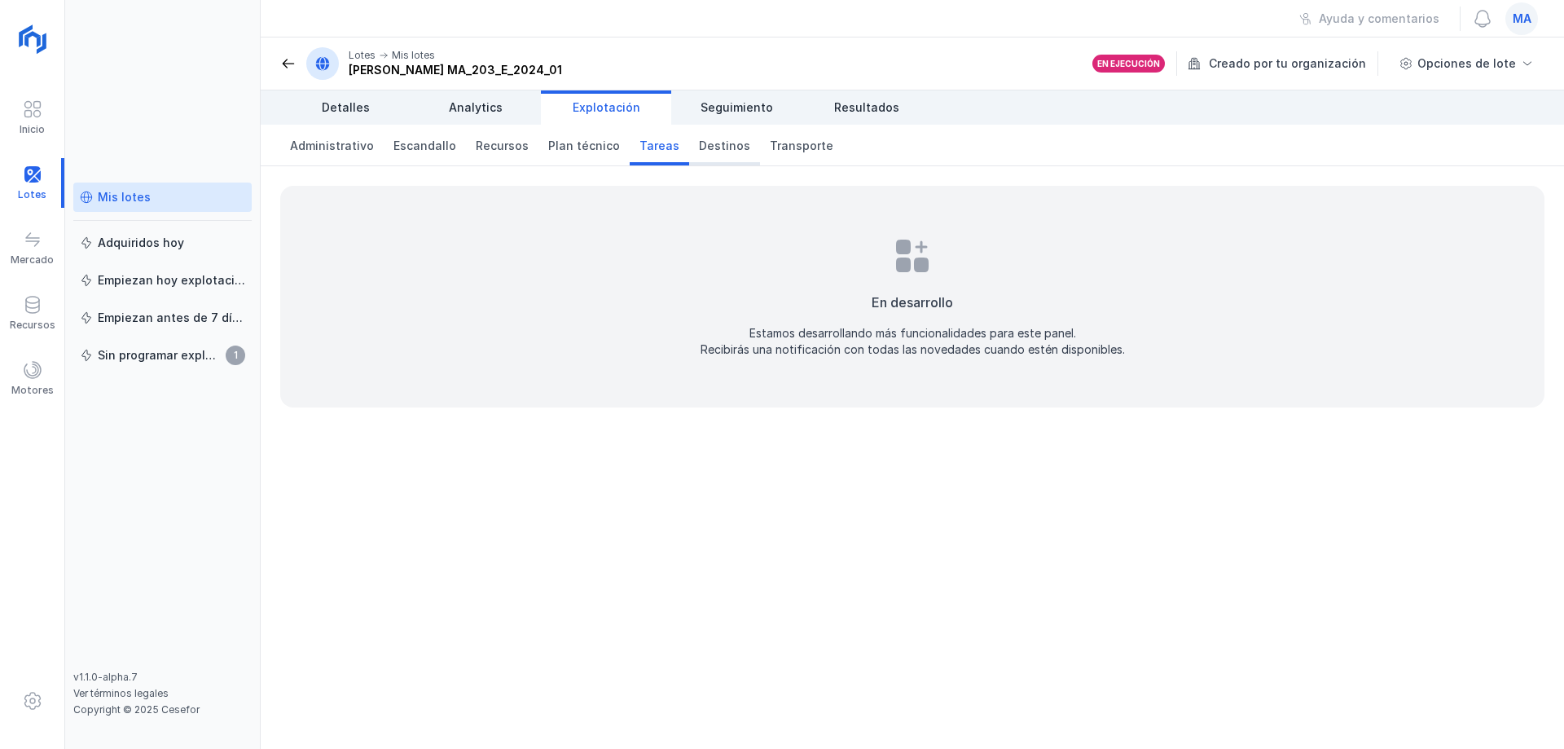
click at [736, 161] on link "Destinos" at bounding box center [724, 145] width 71 height 41
